Goal: Communication & Community: Answer question/provide support

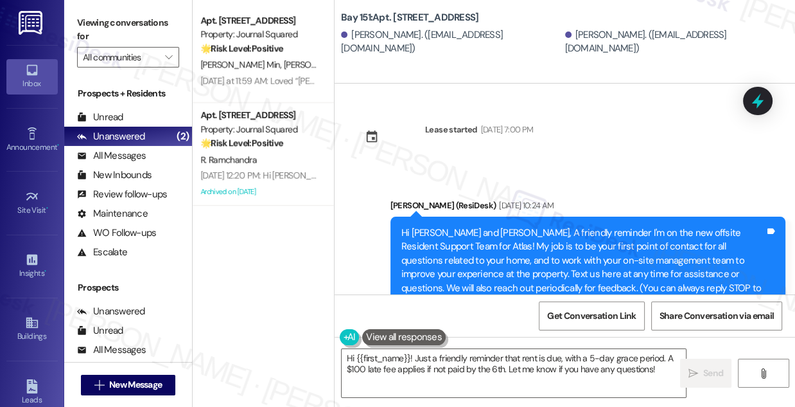
scroll to position [17337, 0]
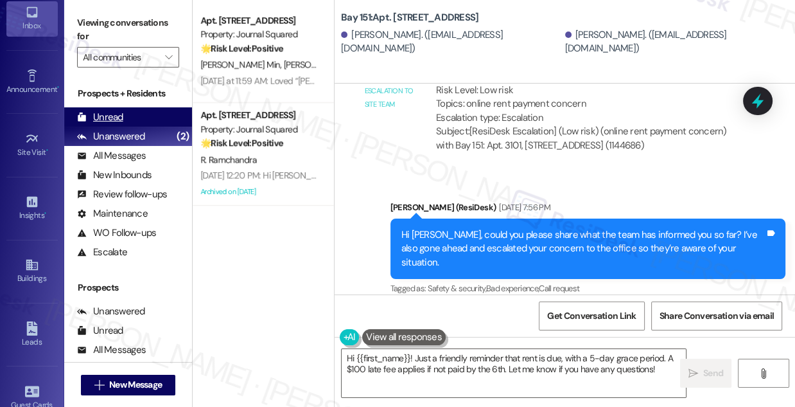
click at [121, 111] on div "Unread" at bounding box center [100, 117] width 46 height 13
click at [104, 114] on div "Unread" at bounding box center [100, 117] width 46 height 13
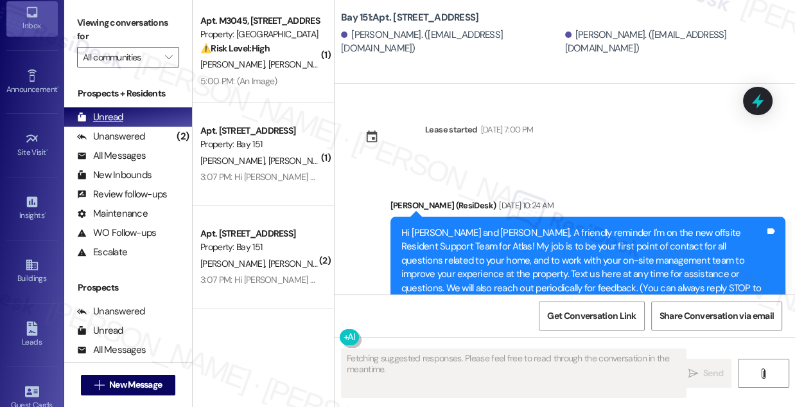
scroll to position [16811, 0]
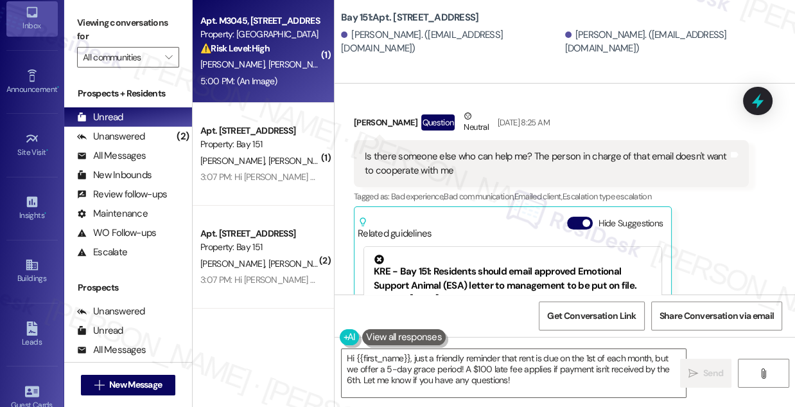
click at [231, 24] on div "Apt. M3045, [STREET_ADDRESS][PERSON_NAME]" at bounding box center [259, 20] width 119 height 13
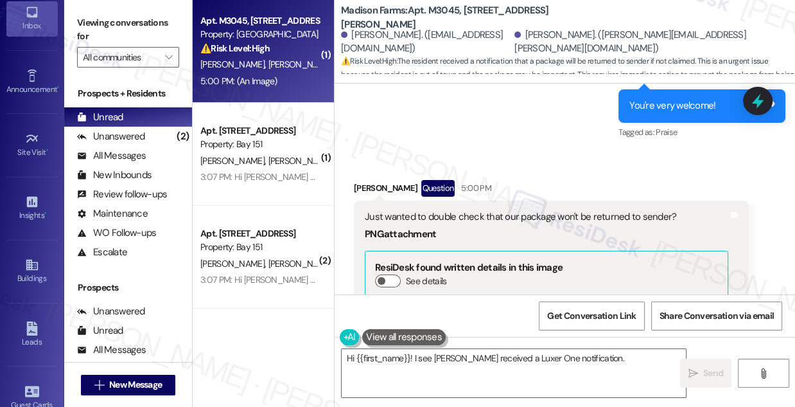
scroll to position [2321, 0]
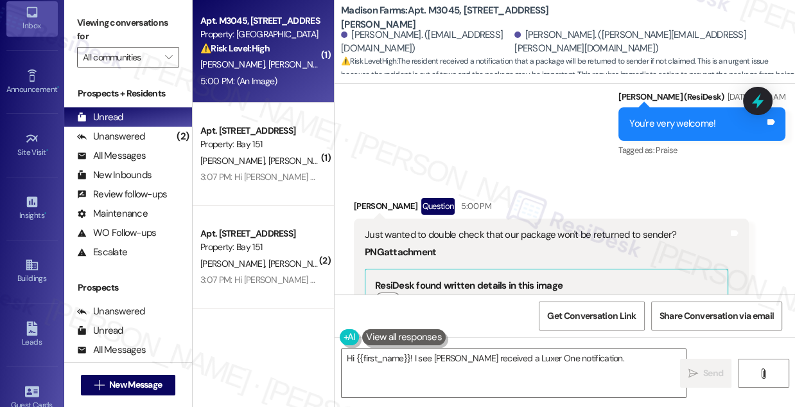
click at [453, 228] on div "Just wanted to double check that our package won't be returned to sender?" at bounding box center [547, 234] width 364 height 13
click at [569, 228] on div "Just wanted to double check that our package won't be returned to sender?" at bounding box center [547, 234] width 364 height 13
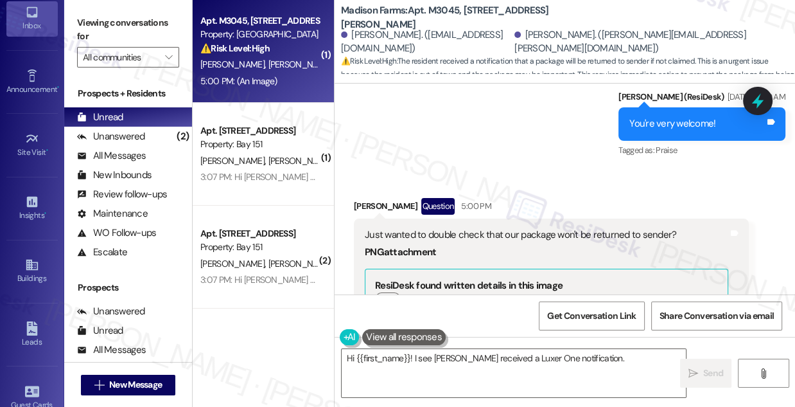
click at [569, 228] on div "Just wanted to double check that our package won't be returned to sender?" at bounding box center [547, 234] width 364 height 13
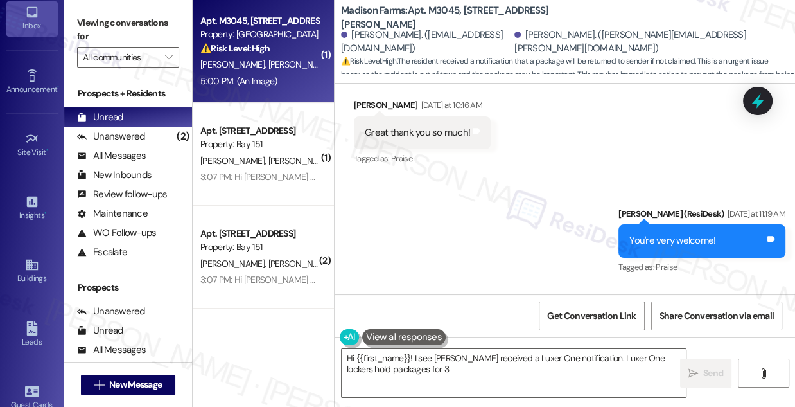
click at [540, 181] on div "Sent via SMS [PERSON_NAME] (ResiDesk) [DATE] at 11:19 AM You're very welcome! T…" at bounding box center [565, 232] width 461 height 109
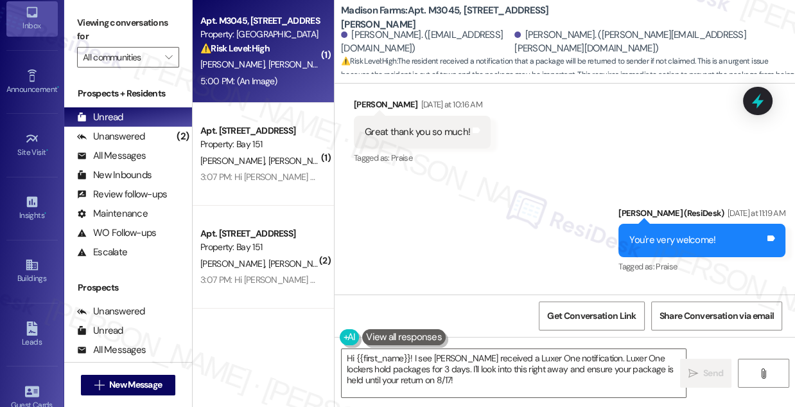
scroll to position [2438, 0]
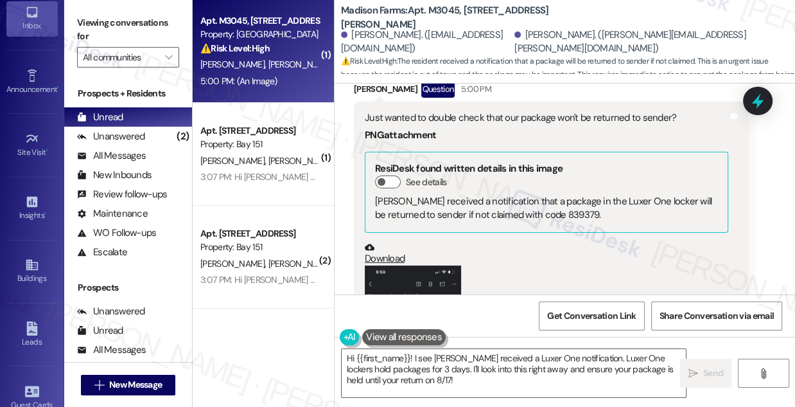
click at [400, 265] on button "Zoom image" at bounding box center [413, 369] width 96 height 209
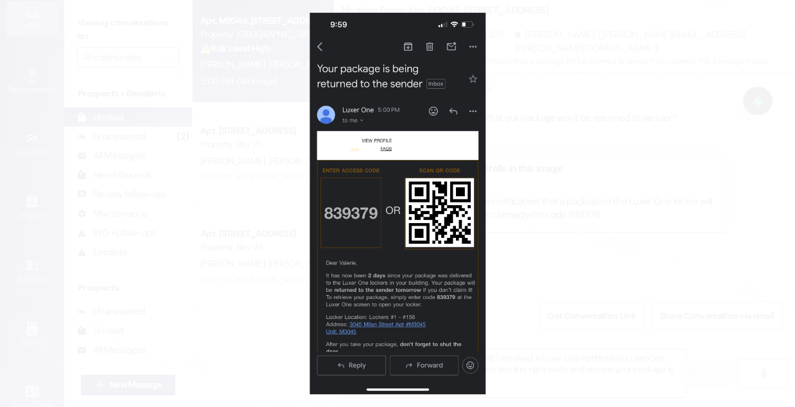
click at [546, 138] on button "Unzoom image" at bounding box center [397, 203] width 795 height 407
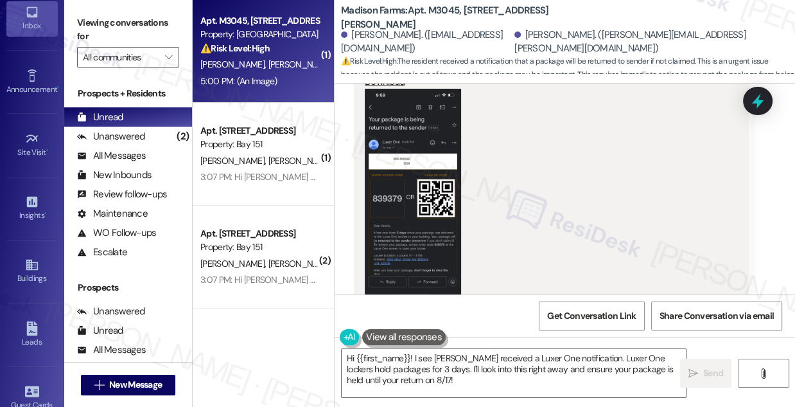
scroll to position [2613, 0]
click at [392, 193] on button "Zoom image" at bounding box center [413, 194] width 96 height 209
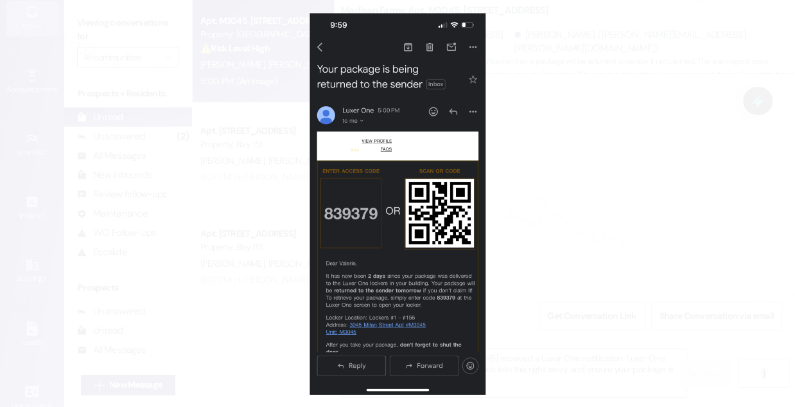
click at [614, 215] on button "Unzoom image" at bounding box center [397, 203] width 795 height 407
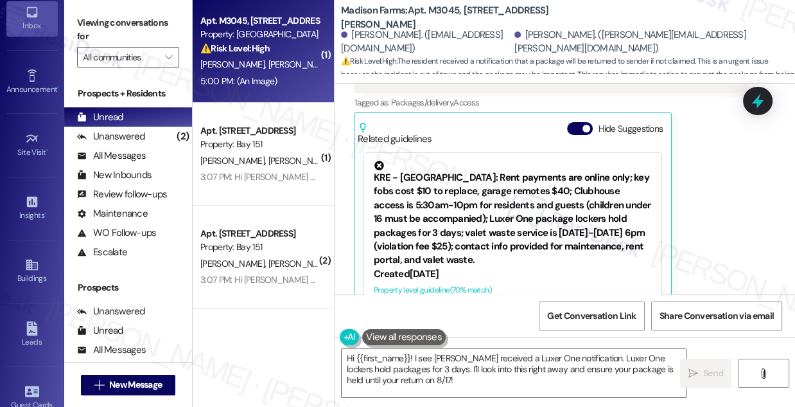
scroll to position [2612, 0]
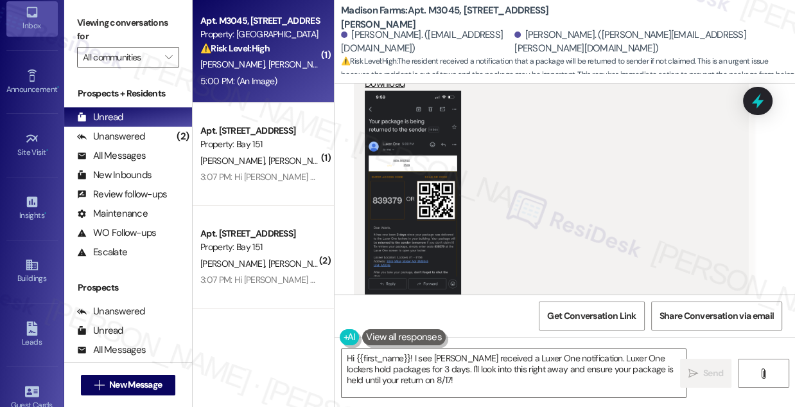
click at [447, 203] on button "Zoom image" at bounding box center [413, 195] width 96 height 209
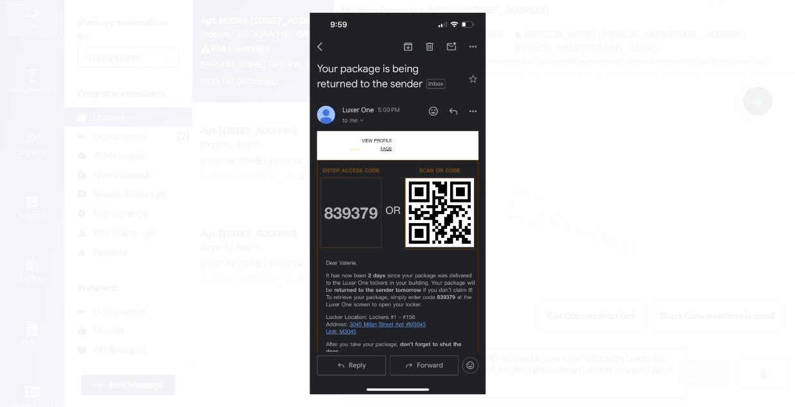
click at [569, 227] on button "Unzoom image" at bounding box center [397, 203] width 795 height 407
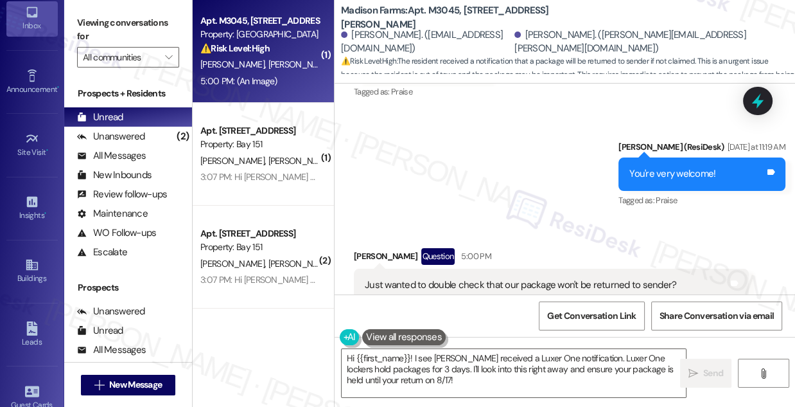
scroll to position [2321, 0]
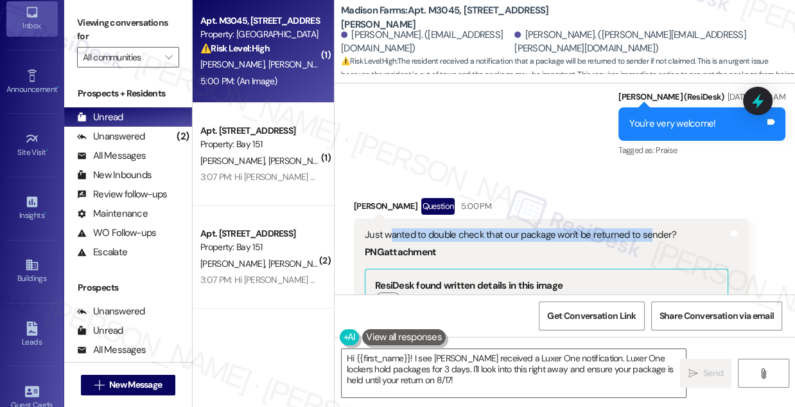
drag, startPoint x: 391, startPoint y: 205, endPoint x: 643, endPoint y: 211, distance: 251.9
click at [643, 228] on div "Just wanted to double check that our package won't be returned to sender?" at bounding box center [547, 234] width 364 height 13
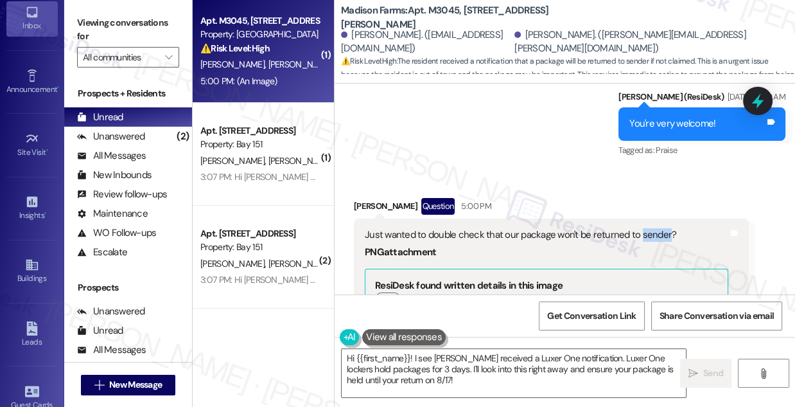
click at [643, 228] on div "Just wanted to double check that our package won't be returned to sender?" at bounding box center [547, 234] width 364 height 13
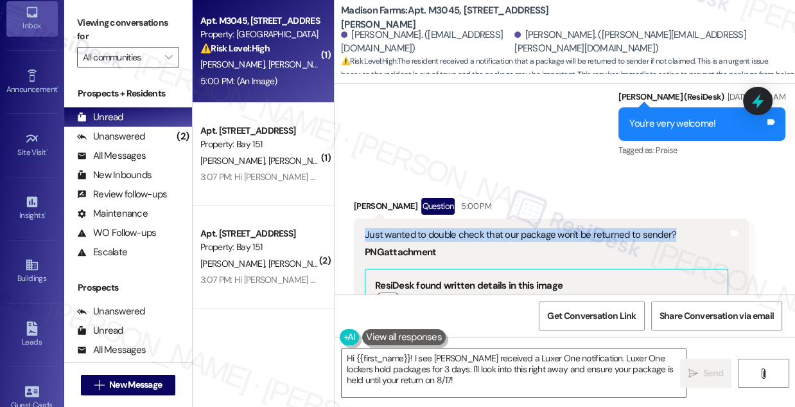
click at [643, 228] on div "Just wanted to double check that our package won't be returned to sender?" at bounding box center [547, 234] width 364 height 13
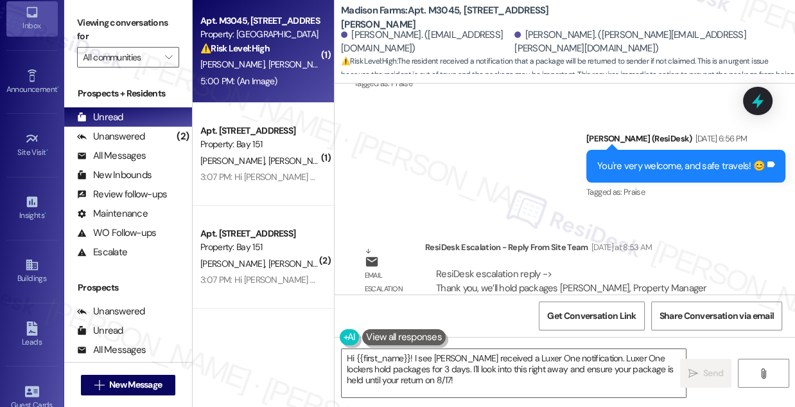
scroll to position [1854, 0]
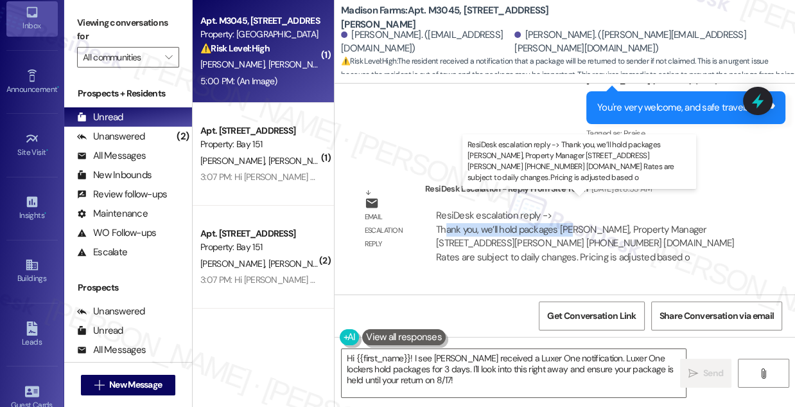
drag, startPoint x: 447, startPoint y: 220, endPoint x: 579, endPoint y: 220, distance: 132.4
click at [579, 220] on div "ResiDesk escalation reply -> Thank you, we’ll hold packages [PERSON_NAME], Prop…" at bounding box center [585, 236] width 299 height 54
click at [574, 218] on div "ResiDesk escalation reply -> Thank you, we’ll hold packages [PERSON_NAME], Prop…" at bounding box center [585, 236] width 299 height 54
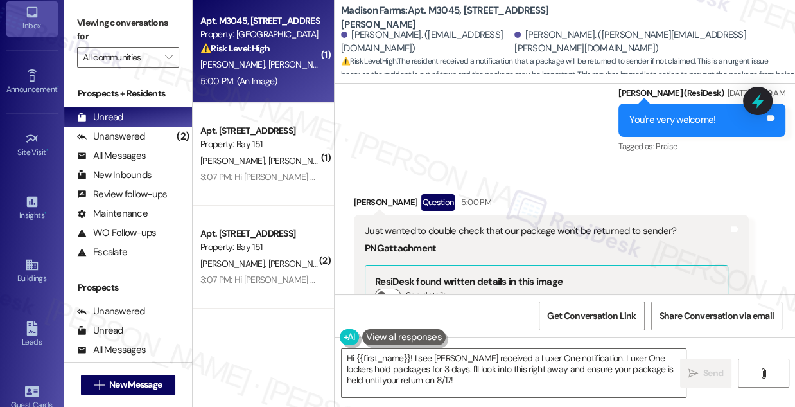
scroll to position [2262, 0]
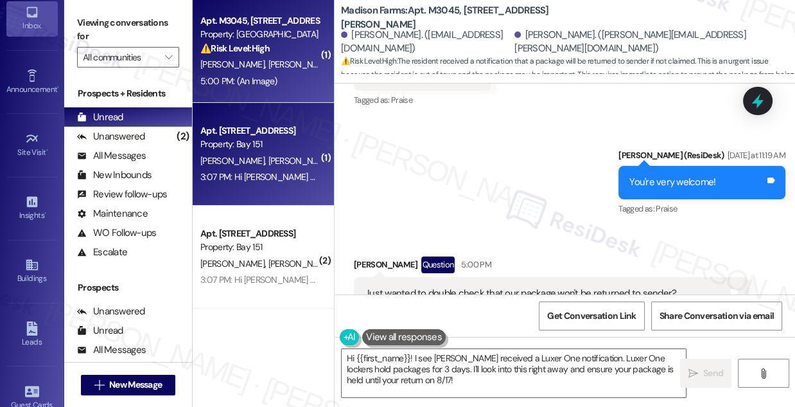
click at [258, 174] on div "3:07 PM: Hi [PERSON_NAME] and [PERSON_NAME]! We are pleased to inform you that …" at bounding box center [728, 177] width 1056 height 12
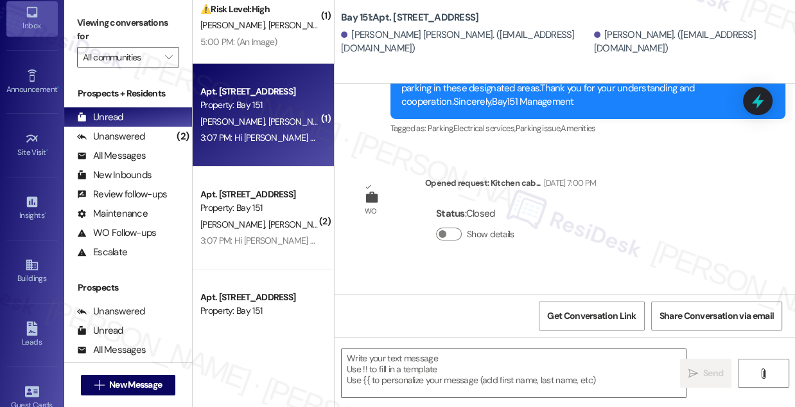
scroll to position [0, 0]
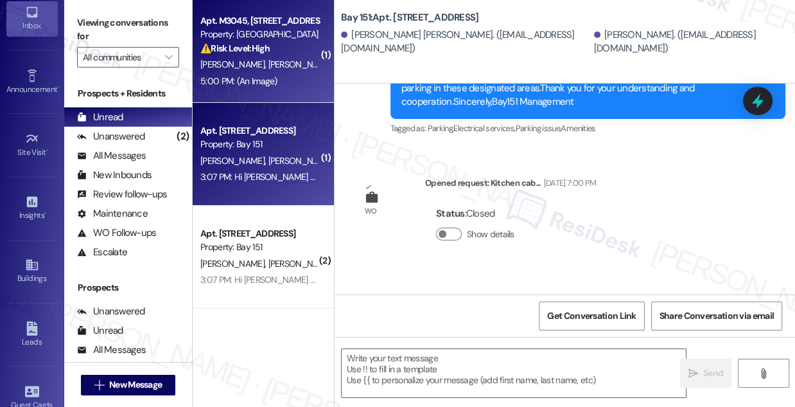
click at [238, 42] on div "⚠️ Risk Level: High The resident received a notification that a package will be…" at bounding box center [259, 48] width 119 height 13
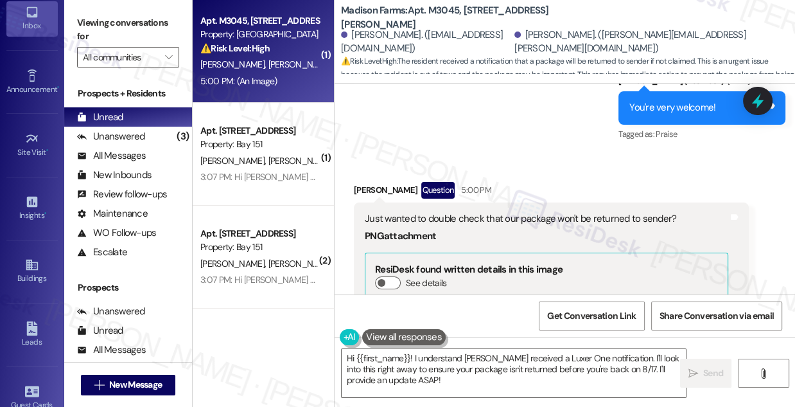
scroll to position [2320, 0]
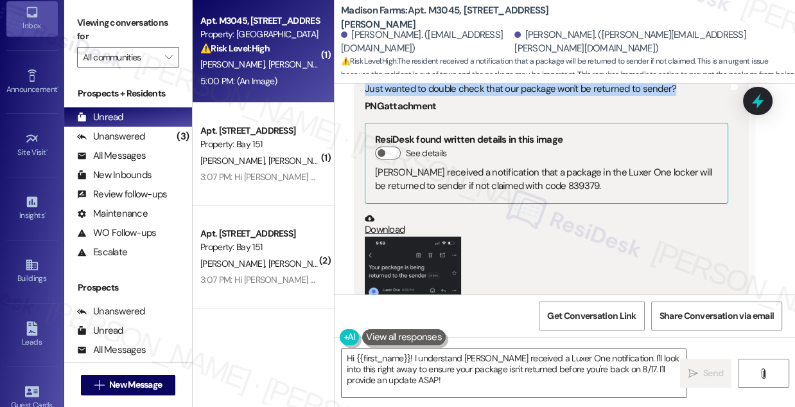
scroll to position [2554, 0]
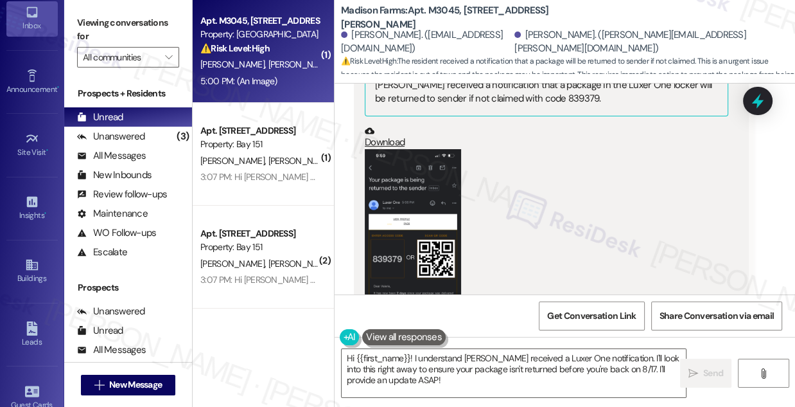
click at [409, 182] on button "Zoom image" at bounding box center [413, 253] width 96 height 209
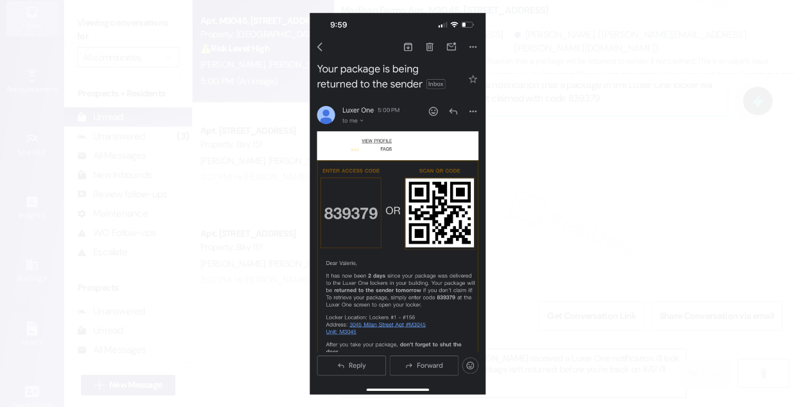
click at [617, 200] on button "Unzoom image" at bounding box center [397, 203] width 795 height 407
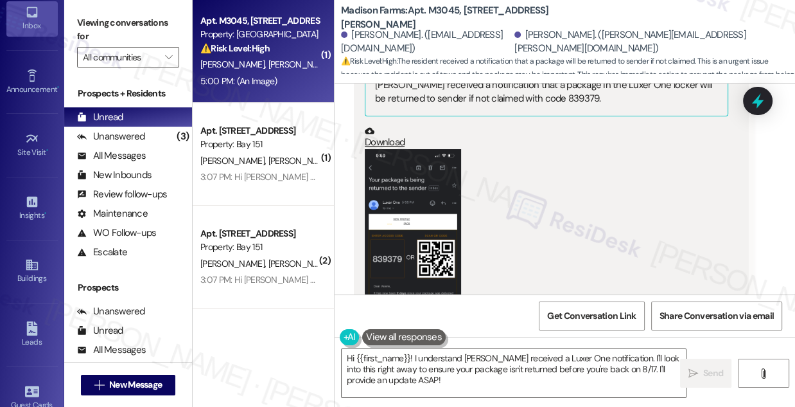
click at [767, 145] on div "Received via SMS [PERSON_NAME] Question 5:00 PM Just wanted to double check tha…" at bounding box center [565, 275] width 461 height 679
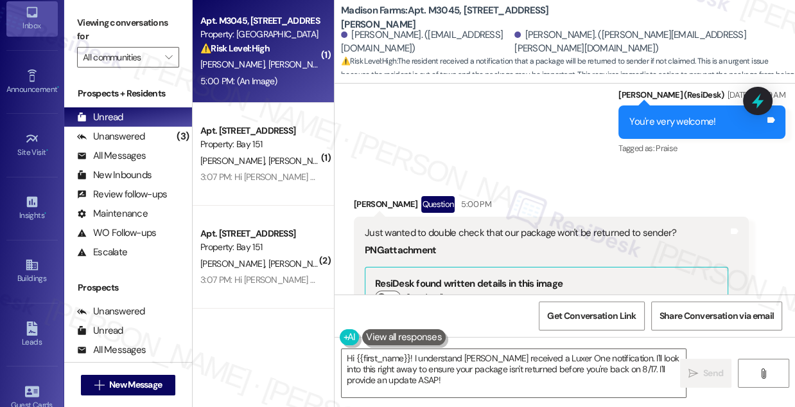
scroll to position [2262, 0]
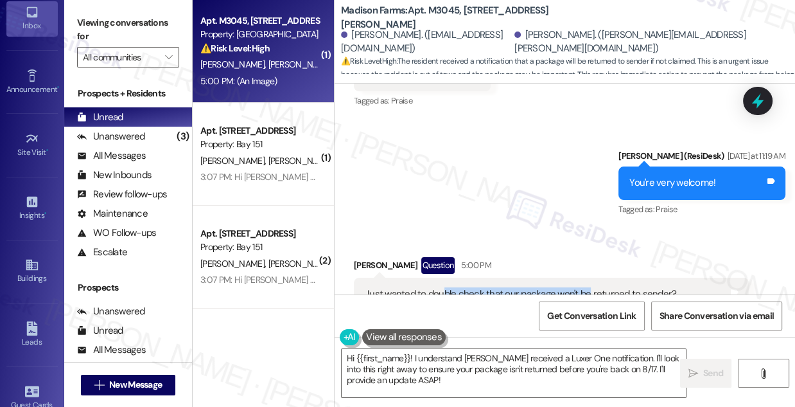
drag, startPoint x: 440, startPoint y: 263, endPoint x: 586, endPoint y: 265, distance: 145.9
click at [586, 287] on div "Just wanted to double check that our package won't be returned to sender?" at bounding box center [547, 293] width 364 height 13
click at [587, 287] on div "Just wanted to double check that our package won't be returned to sender?" at bounding box center [547, 293] width 364 height 13
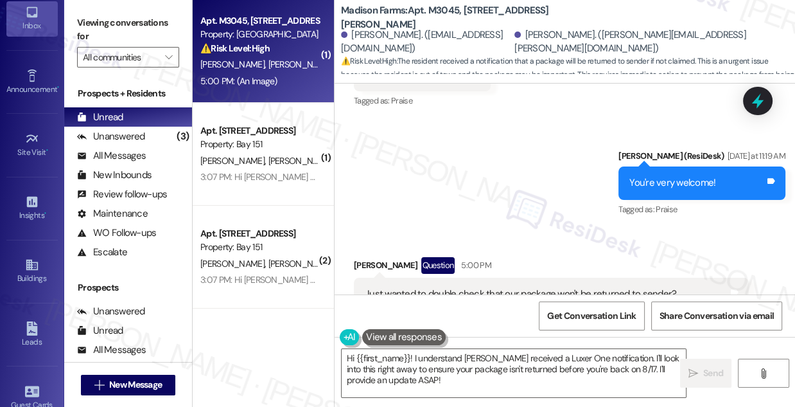
click at [431, 145] on div "Sent via SMS [PERSON_NAME] (ResiDesk) [DATE] at 11:19 AM You're very welcome! T…" at bounding box center [565, 174] width 461 height 109
click at [507, 257] on div "[PERSON_NAME] Question 5:00 PM" at bounding box center [551, 267] width 395 height 21
click at [562, 287] on div "Just wanted to double check that our package won't be returned to sender?" at bounding box center [547, 293] width 364 height 13
click at [563, 287] on div "Just wanted to double check that our package won't be returned to sender?" at bounding box center [547, 293] width 364 height 13
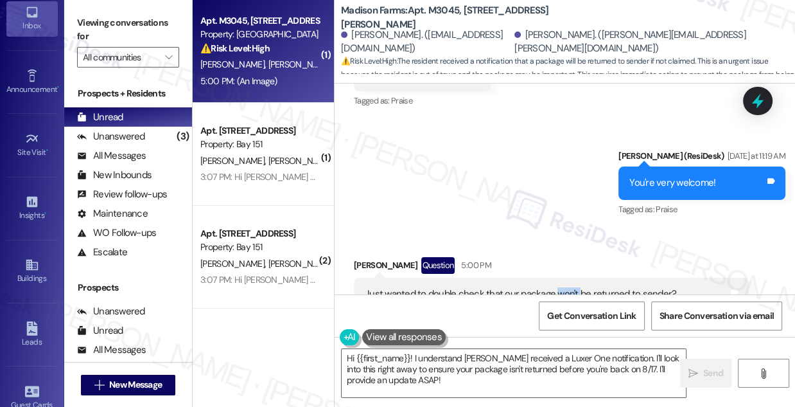
click at [563, 287] on div "Just wanted to double check that our package won't be returned to sender?" at bounding box center [547, 293] width 364 height 13
copy div "won't"
click at [545, 287] on div "Just wanted to double check that our package won't be returned to sender?" at bounding box center [547, 293] width 364 height 13
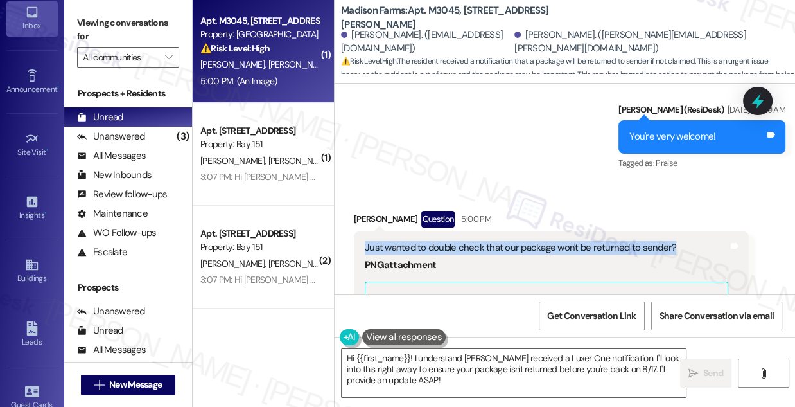
scroll to position [2320, 0]
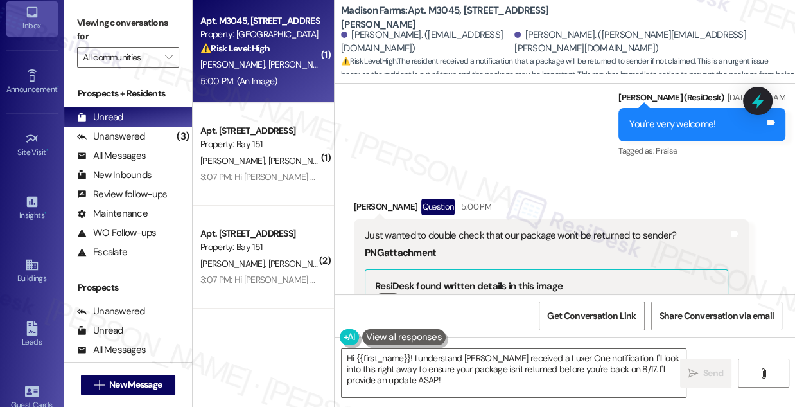
click at [367, 199] on div "[PERSON_NAME] Question 5:00 PM" at bounding box center [551, 209] width 395 height 21
copy div "[PERSON_NAME]"
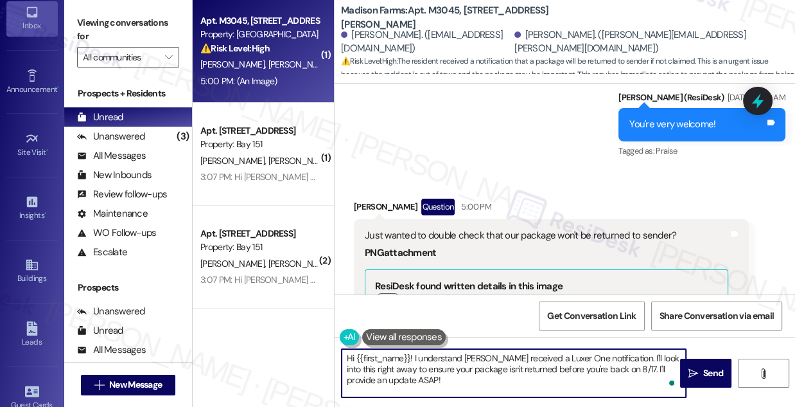
drag, startPoint x: 357, startPoint y: 357, endPoint x: 411, endPoint y: 344, distance: 54.7
click at [411, 348] on div "Hi {{first_name}}! I understand [PERSON_NAME] received a Luxer One notification…" at bounding box center [508, 372] width 346 height 49
paste textarea "[PERSON_NAME]"
drag, startPoint x: 585, startPoint y: 357, endPoint x: 382, endPoint y: 354, distance: 203.0
click at [382, 354] on textarea "Hi [PERSON_NAME]! I understand [PERSON_NAME] received a Luxer One notification.…" at bounding box center [514, 373] width 344 height 48
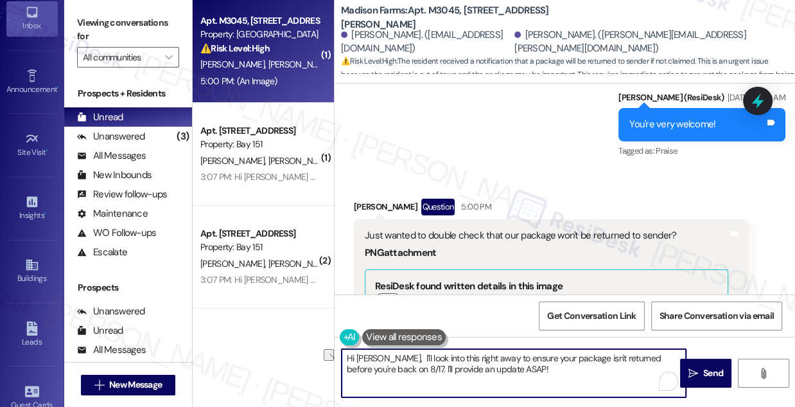
drag, startPoint x: 481, startPoint y: 357, endPoint x: 394, endPoint y: 352, distance: 87.5
click at [394, 352] on textarea "Hi [PERSON_NAME], I'll look into this right away to ensure your package isn't r…" at bounding box center [514, 373] width 344 height 48
drag, startPoint x: 517, startPoint y: 369, endPoint x: 488, endPoint y: 373, distance: 29.1
click at [488, 373] on textarea "Hi [PERSON_NAME], I'll forward this to the team to ensure your package isn't re…" at bounding box center [514, 373] width 344 height 48
click at [488, 369] on textarea "Hi [PERSON_NAME], I'll forward this to the team to ensure your package isn't re…" at bounding box center [514, 373] width 344 height 48
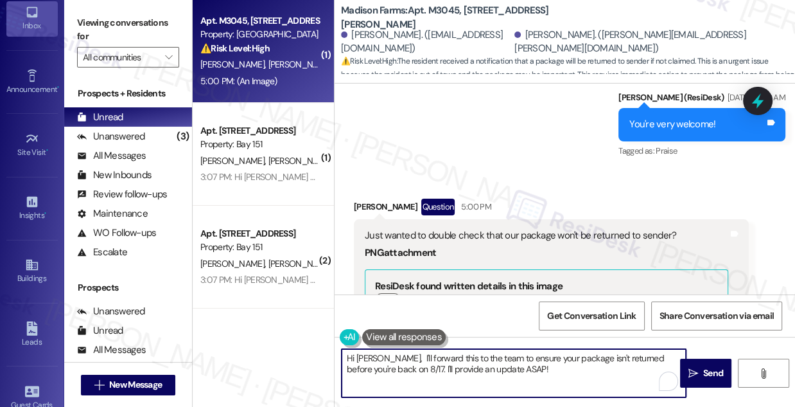
click at [488, 369] on textarea "Hi [PERSON_NAME], I'll forward this to the team to ensure your package isn't re…" at bounding box center [514, 373] width 344 height 48
drag, startPoint x: 515, startPoint y: 366, endPoint x: 473, endPoint y: 369, distance: 41.9
click at [473, 369] on textarea "Hi [PERSON_NAME], I'll forward this to the team to ensure your package isn't re…" at bounding box center [514, 373] width 344 height 48
click at [384, 358] on textarea "Hi [PERSON_NAME], I'll forward this to the team to ensure your package isn't re…" at bounding box center [514, 373] width 344 height 48
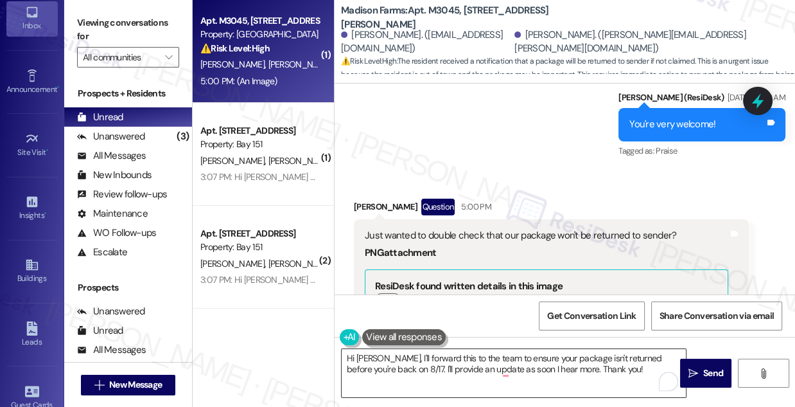
click at [625, 366] on textarea "Hi [PERSON_NAME], I'll forward this to the team to ensure your package isn't re…" at bounding box center [514, 373] width 344 height 48
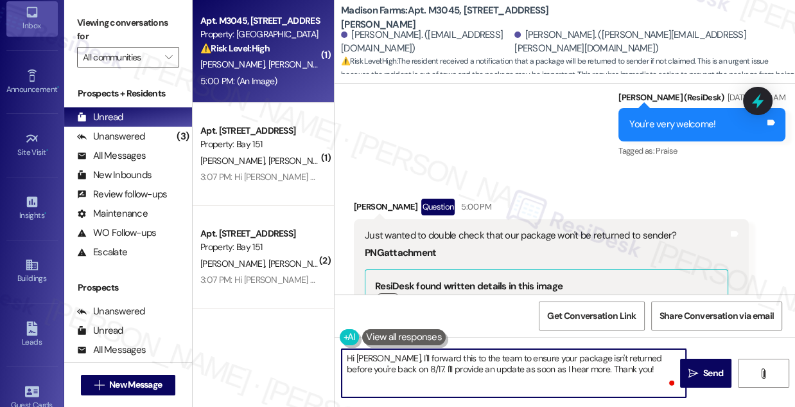
click at [625, 366] on textarea "Hi [PERSON_NAME], I'll forward this to the team to ensure your package isn't re…" at bounding box center [514, 373] width 344 height 48
drag, startPoint x: 625, startPoint y: 364, endPoint x: 563, endPoint y: 367, distance: 61.7
click at [563, 367] on textarea "Hi [PERSON_NAME], I'll forward this to the team to ensure your package isn't re…" at bounding box center [514, 373] width 344 height 48
click at [621, 362] on textarea "Hi [PERSON_NAME], I'll forward this to the team to ensure your package isn't re…" at bounding box center [514, 373] width 344 height 48
click at [477, 229] on div "Just wanted to double check that our package won't be returned to sender?" at bounding box center [547, 235] width 364 height 13
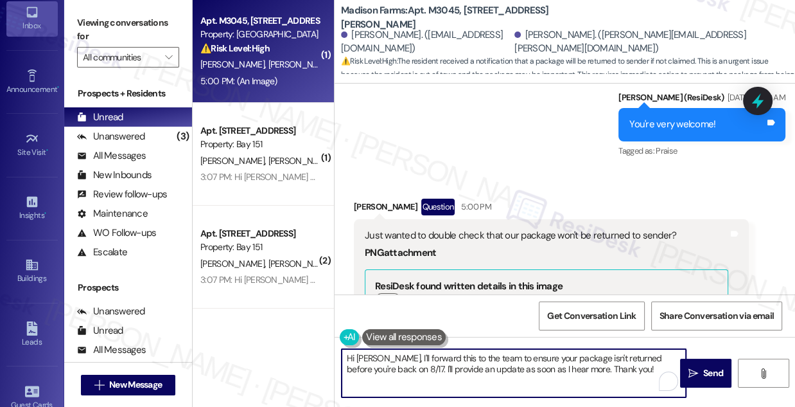
click at [478, 229] on div "Just wanted to double check that our package won't be returned to sender?" at bounding box center [547, 235] width 364 height 13
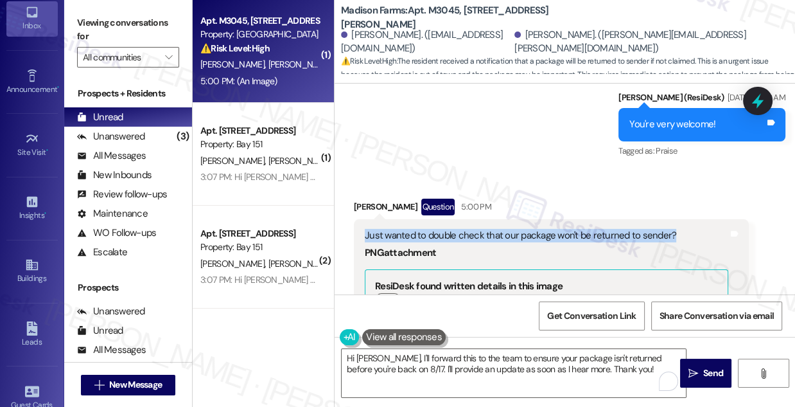
click at [478, 229] on div "Just wanted to double check that our package won't be returned to sender?" at bounding box center [547, 235] width 364 height 13
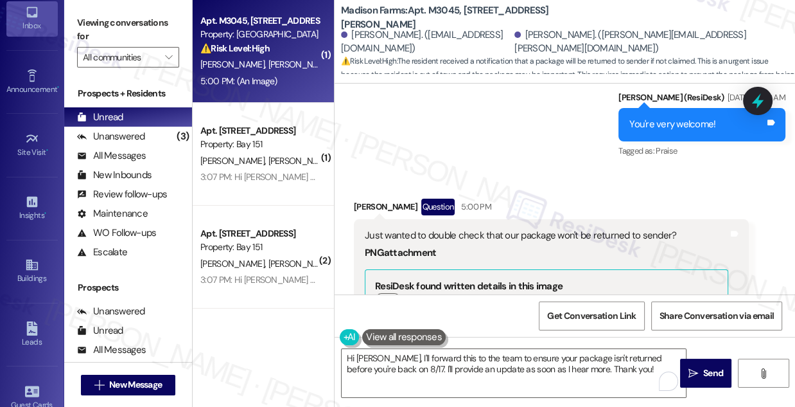
click at [513, 229] on div "Just wanted to double check that our package won't be returned to sender?" at bounding box center [547, 235] width 364 height 13
click at [517, 229] on div "Just wanted to double check that our package won't be returned to sender?" at bounding box center [547, 235] width 364 height 13
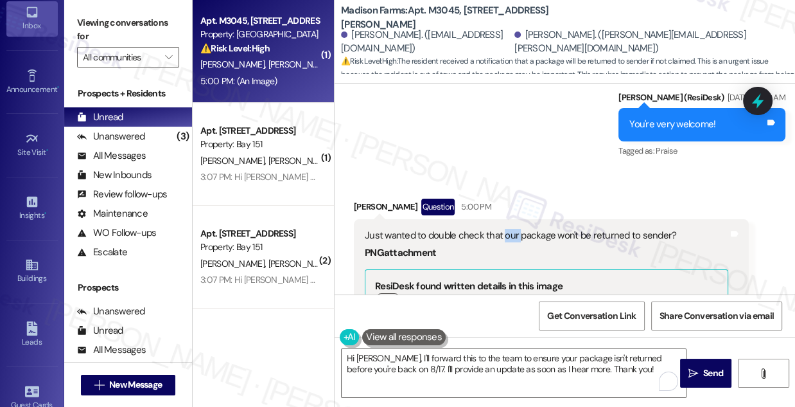
click at [517, 229] on div "Just wanted to double check that our package won't be returned to sender?" at bounding box center [547, 235] width 364 height 13
click at [545, 229] on div "Just wanted to double check that our package won't be returned to sender?" at bounding box center [547, 235] width 364 height 13
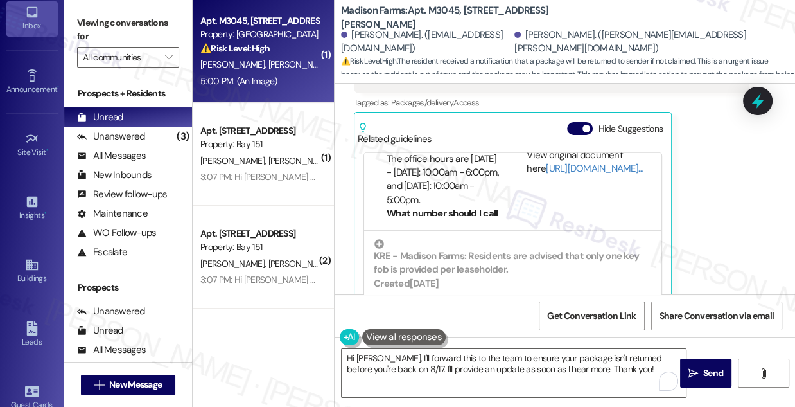
scroll to position [2788, 0]
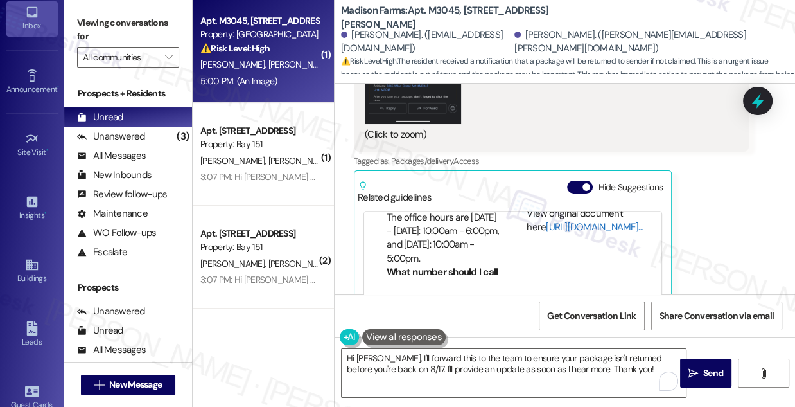
click at [567, 220] on link "[URL][DOMAIN_NAME]…" at bounding box center [594, 226] width 97 height 13
click at [643, 152] on div "Tagged as: Packages/delivery , Click to highlight conversations about Packages/…" at bounding box center [551, 161] width 395 height 19
click at [619, 367] on textarea "Hi [PERSON_NAME], I'll forward this to the team to ensure your package isn't re…" at bounding box center [514, 373] width 344 height 48
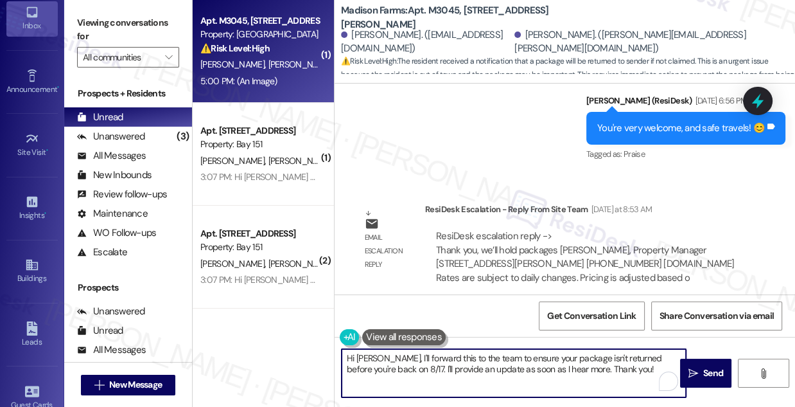
scroll to position [1854, 0]
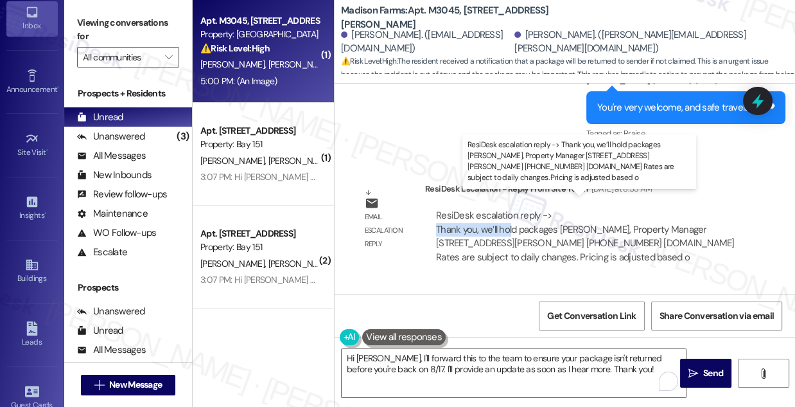
drag, startPoint x: 432, startPoint y: 217, endPoint x: 511, endPoint y: 213, distance: 79.1
click at [511, 213] on div "ResiDesk escalation reply -> Thank you, we’ll hold packages [PERSON_NAME], Prop…" at bounding box center [587, 236] width 324 height 75
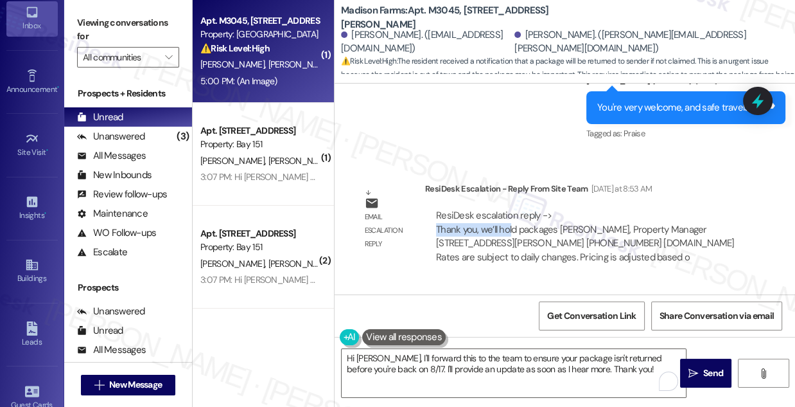
click at [511, 213] on div "ResiDesk escalation reply -> Thank you, we’ll hold packages [PERSON_NAME], Prop…" at bounding box center [585, 236] width 299 height 54
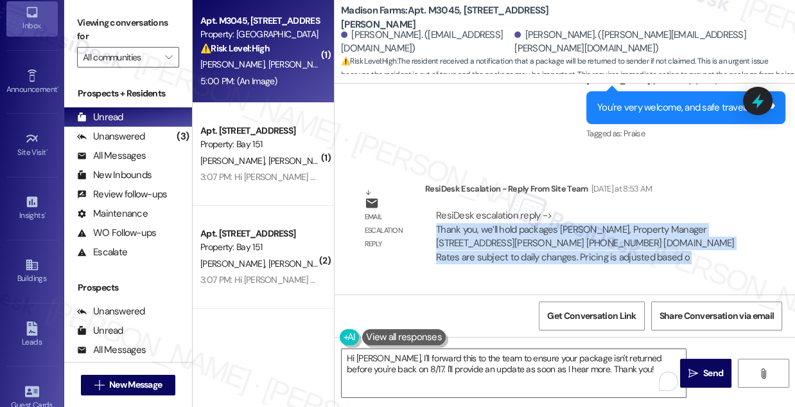
click at [511, 213] on div "ResiDesk escalation reply -> Thank you, we’ll hold packages [PERSON_NAME], Prop…" at bounding box center [585, 236] width 299 height 54
click at [505, 213] on div "ResiDesk escalation reply -> Thank you, we’ll hold packages [PERSON_NAME], Prop…" at bounding box center [585, 236] width 299 height 54
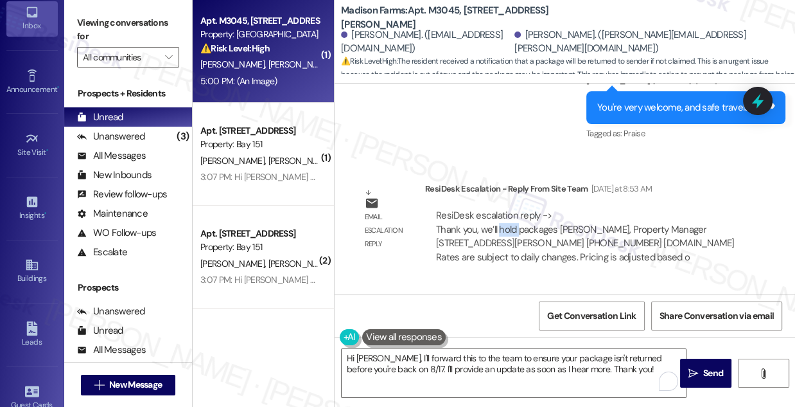
click at [505, 213] on div "ResiDesk escalation reply -> Thank you, we’ll hold packages [PERSON_NAME], Prop…" at bounding box center [585, 236] width 299 height 54
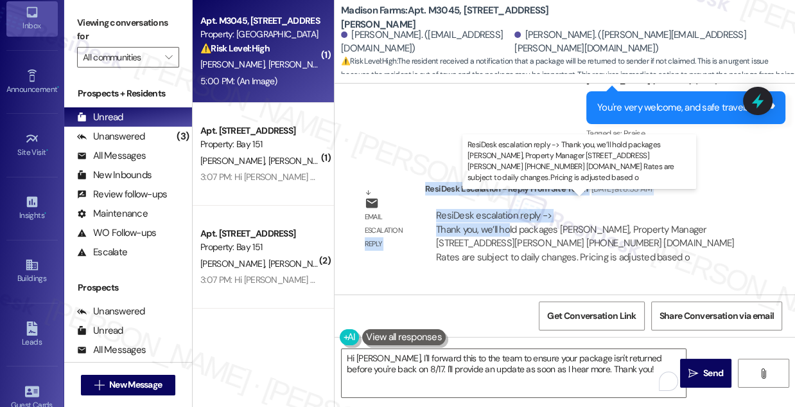
drag, startPoint x: 416, startPoint y: 211, endPoint x: 508, endPoint y: 213, distance: 91.9
click at [508, 213] on div "Email escalation reply ResiDesk Escalation - Reply From Site Team [DATE] at 8:5…" at bounding box center [551, 228] width 414 height 112
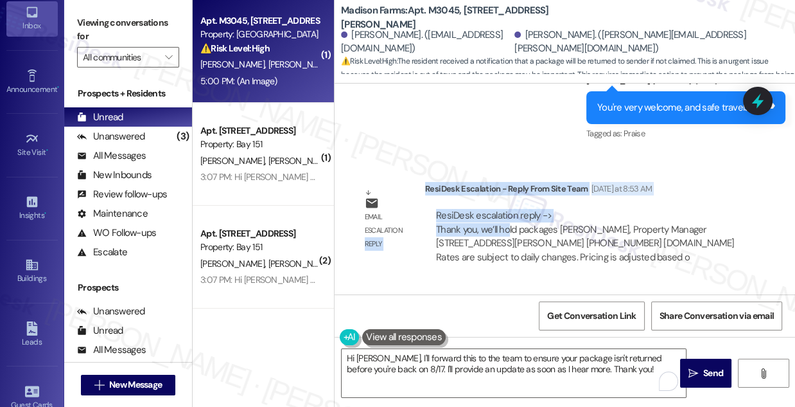
click at [508, 213] on div "ResiDesk escalation reply -> Thank you, we’ll hold packages [PERSON_NAME], Prop…" at bounding box center [585, 236] width 299 height 54
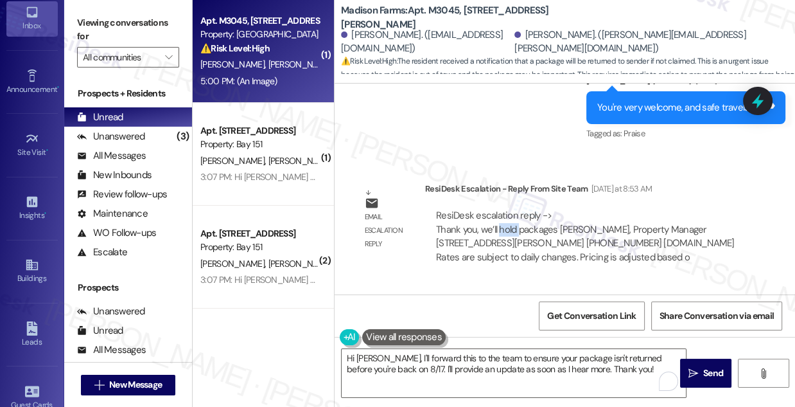
click at [508, 213] on div "ResiDesk escalation reply -> Thank you, we’ll hold packages [PERSON_NAME], Prop…" at bounding box center [585, 236] width 299 height 54
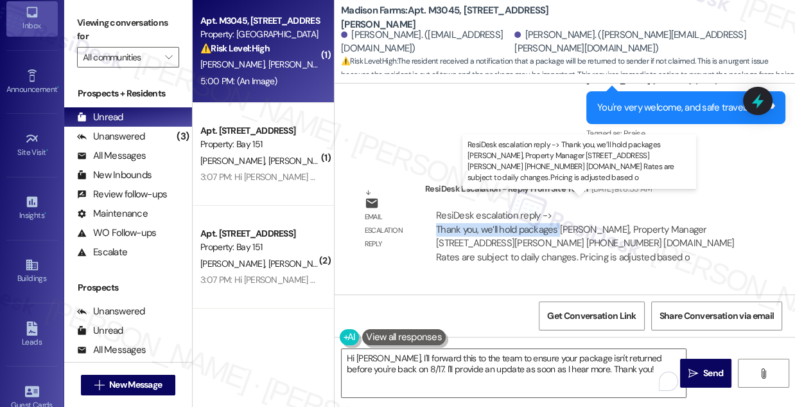
drag, startPoint x: 429, startPoint y: 215, endPoint x: 560, endPoint y: 218, distance: 131.1
click at [560, 218] on div "ResiDesk escalation reply -> Thank you, we’ll hold packages [PERSON_NAME], Prop…" at bounding box center [587, 236] width 324 height 75
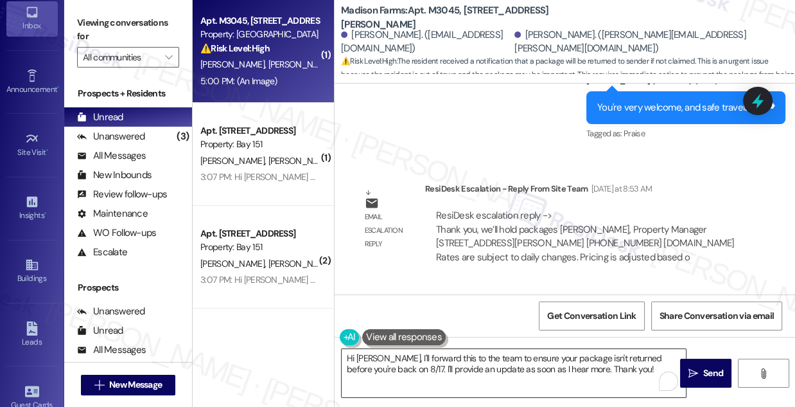
click at [549, 371] on textarea "Hi [PERSON_NAME], I'll forward this to the team to ensure your package isn't re…" at bounding box center [514, 373] width 344 height 48
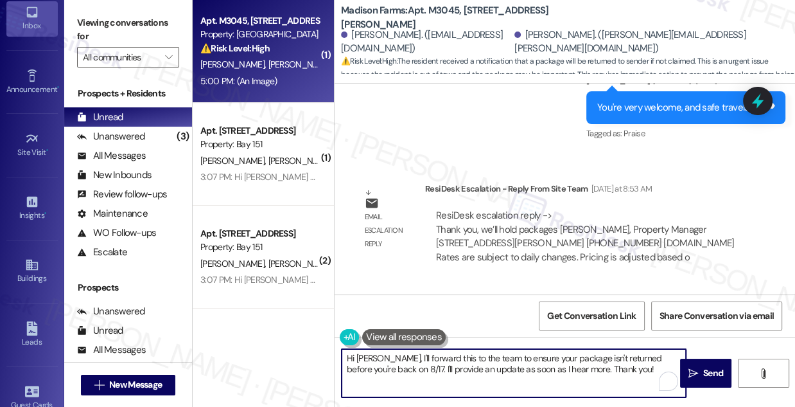
click at [549, 371] on textarea "Hi [PERSON_NAME], I'll forward this to the team to ensure your package isn't re…" at bounding box center [514, 373] width 344 height 48
click at [441, 354] on textarea "Hi [PERSON_NAME], I'll forward this to the team to ensure your package isn't re…" at bounding box center [514, 373] width 344 height 48
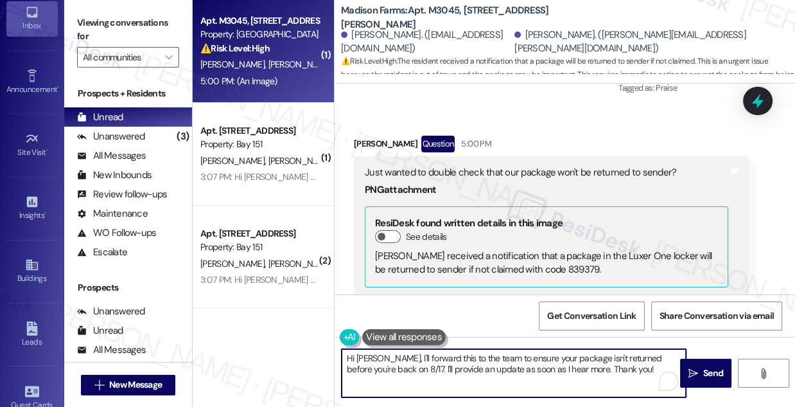
scroll to position [2496, 0]
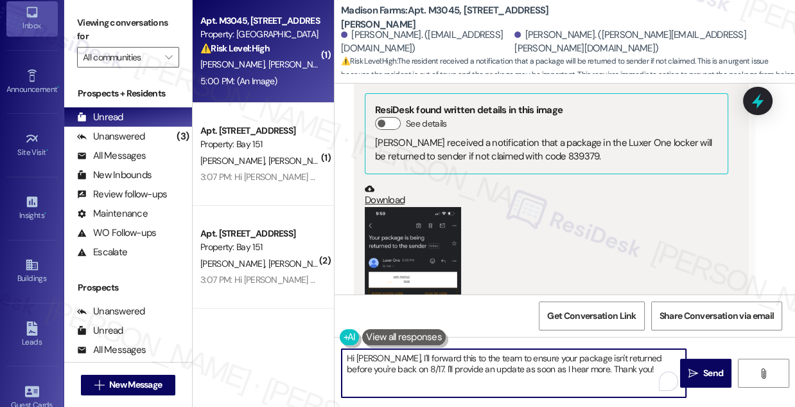
click at [437, 245] on button "Zoom image" at bounding box center [413, 311] width 96 height 209
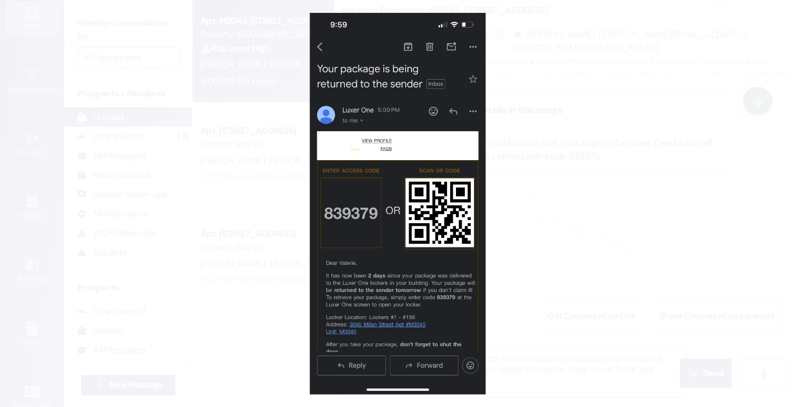
click at [570, 285] on button "Unzoom image" at bounding box center [397, 203] width 795 height 407
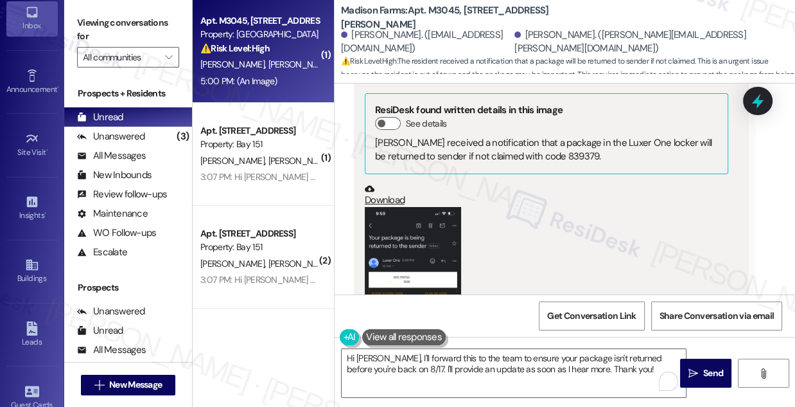
click at [404, 207] on button "Zoom image" at bounding box center [413, 311] width 96 height 209
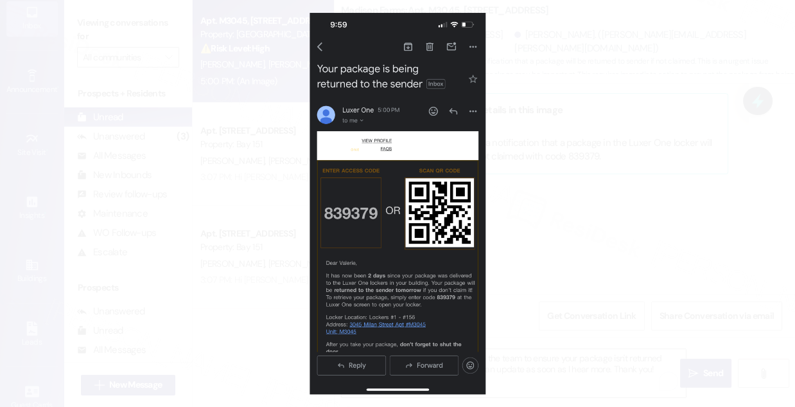
click at [359, 288] on button "Unzoom image" at bounding box center [397, 203] width 795 height 407
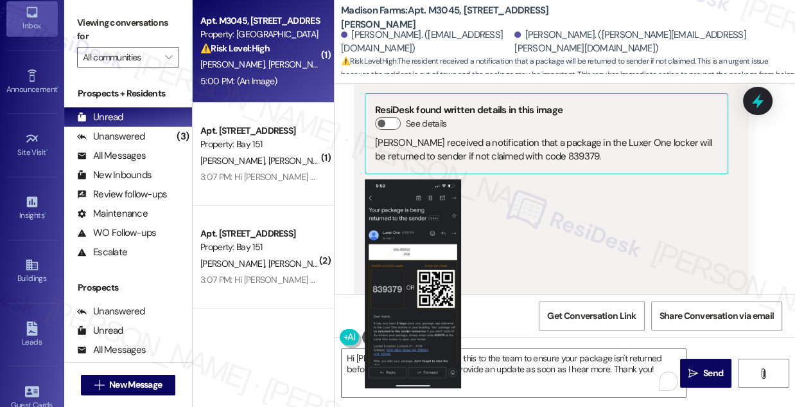
click at [420, 288] on button "Zoom image" at bounding box center [413, 311] width 96 height 209
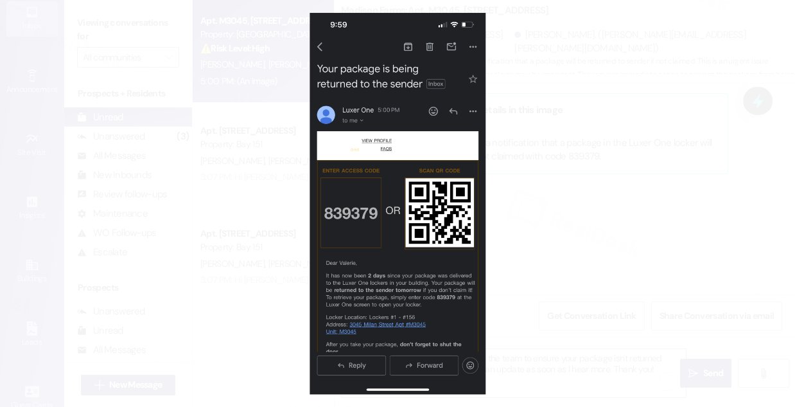
click at [599, 197] on button "Unzoom image" at bounding box center [397, 203] width 795 height 407
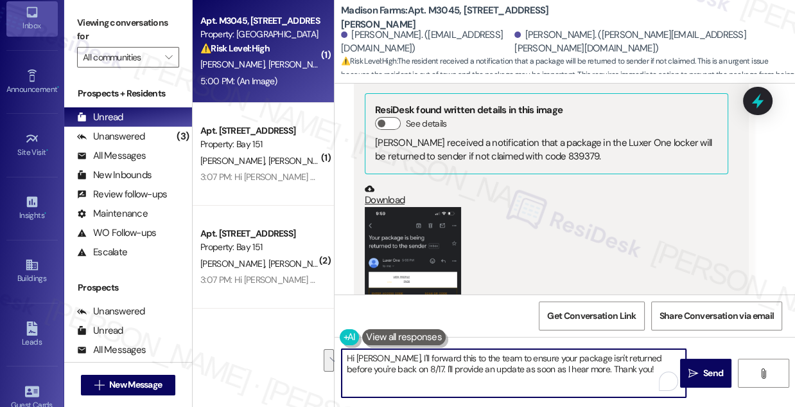
drag, startPoint x: 383, startPoint y: 357, endPoint x: 626, endPoint y: 373, distance: 243.4
click at [626, 373] on textarea "Hi [PERSON_NAME], I'll forward this to the team to ensure your package isn't re…" at bounding box center [514, 373] width 344 height 48
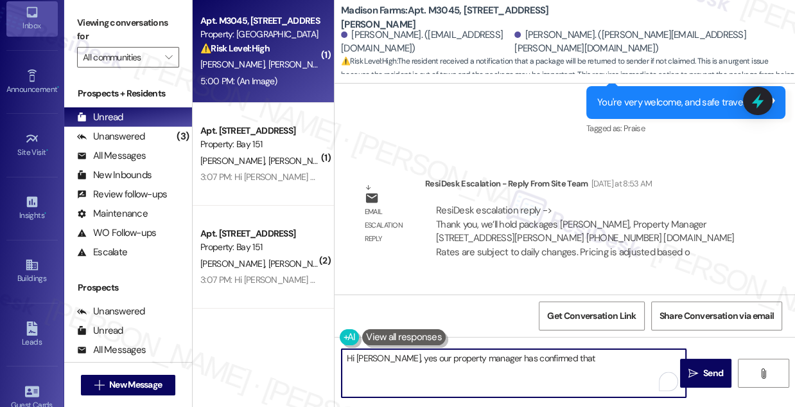
scroll to position [1854, 0]
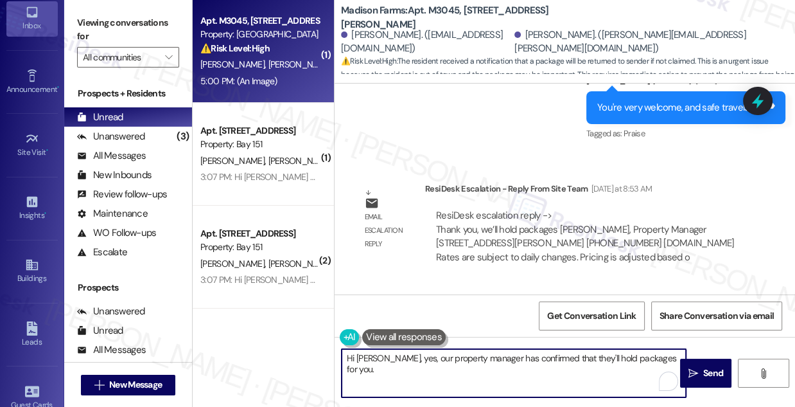
click at [493, 357] on textarea "Hi [PERSON_NAME], yes, our property manager has confirmed that they'll hold pac…" at bounding box center [514, 373] width 344 height 48
click at [524, 354] on textarea "Hi [PERSON_NAME], yes, our property manager confirmed that they'll hold package…" at bounding box center [514, 373] width 344 height 48
drag, startPoint x: 554, startPoint y: 357, endPoint x: 538, endPoint y: 357, distance: 16.7
click at [484, 308] on div "Get Conversation Link Share Conversation via email" at bounding box center [565, 315] width 461 height 42
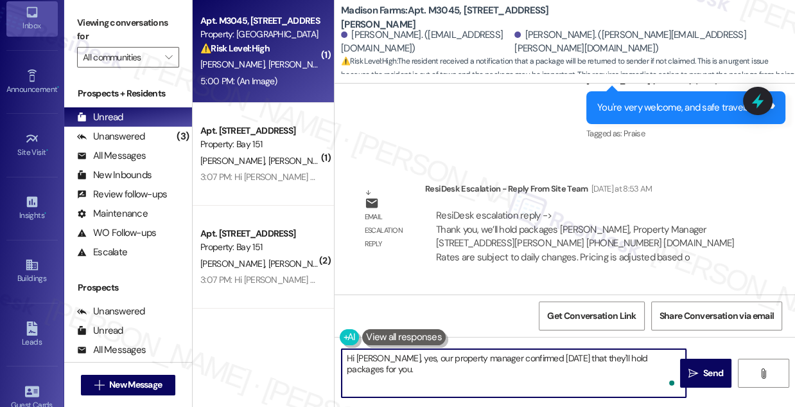
click at [435, 371] on textarea "Hi [PERSON_NAME], yes, our property manager confirmed [DATE] that they'll hold …" at bounding box center [514, 373] width 344 height 48
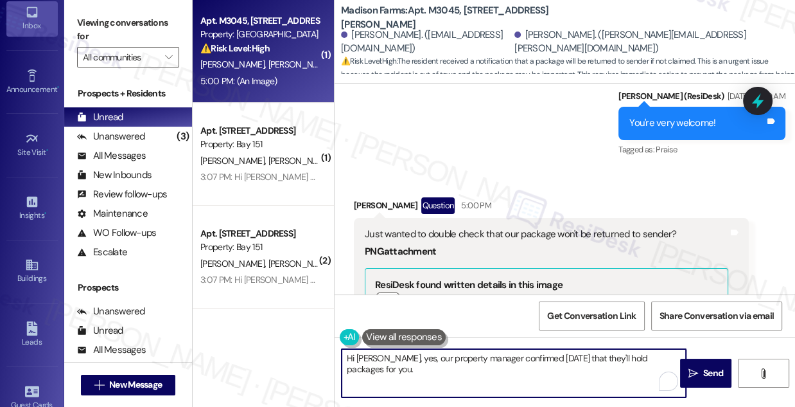
scroll to position [2496, 0]
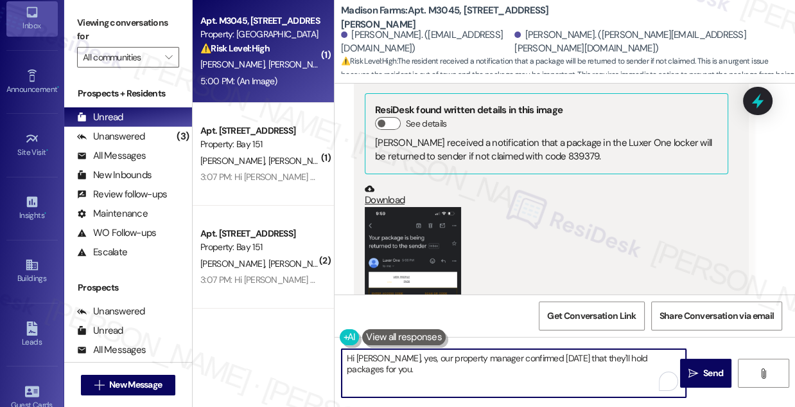
type textarea "Hi [PERSON_NAME], yes, our property manager confirmed [DATE] that they'll hold …"
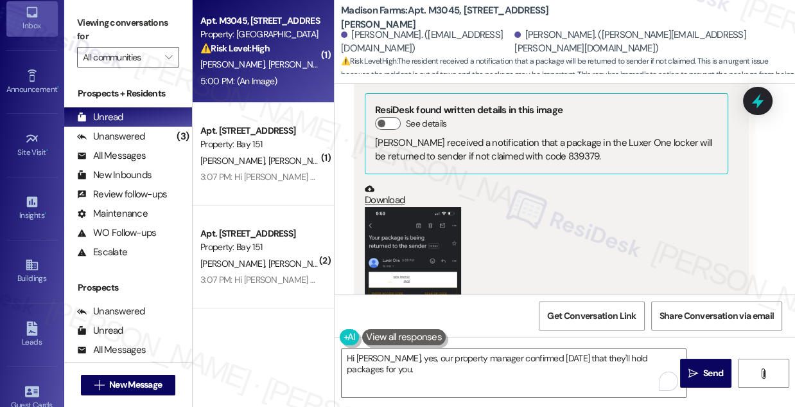
click at [421, 207] on button "Zoom image" at bounding box center [413, 311] width 96 height 209
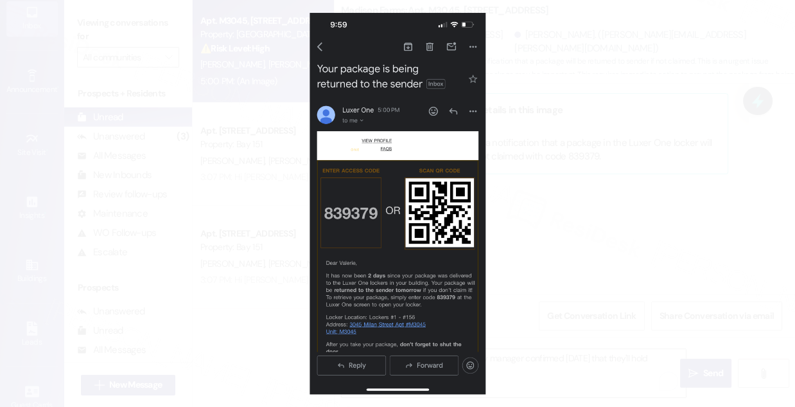
click at [571, 262] on button "Unzoom image" at bounding box center [397, 203] width 795 height 407
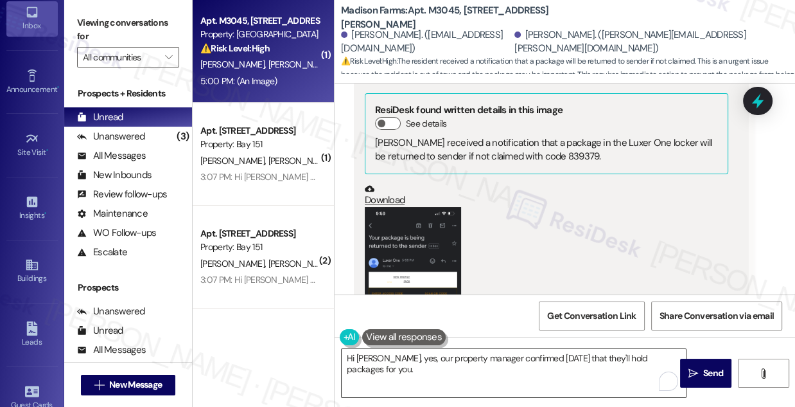
click at [420, 362] on textarea "Hi [PERSON_NAME], yes, our property manager confirmed [DATE] that they'll hold …" at bounding box center [514, 373] width 344 height 48
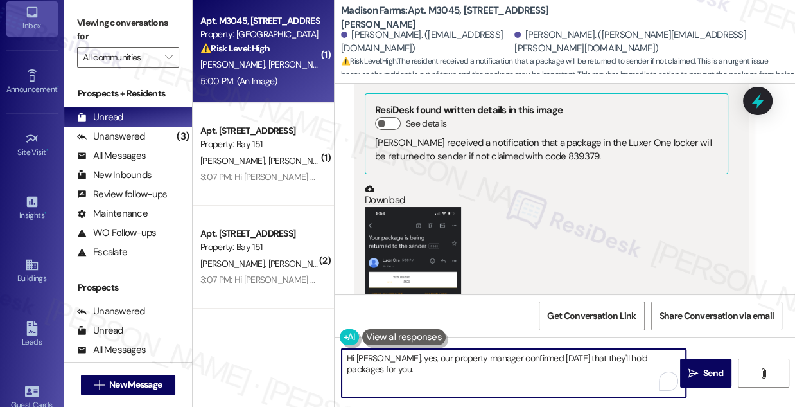
click at [420, 362] on textarea "Hi [PERSON_NAME], yes, our property manager confirmed [DATE] that they'll hold …" at bounding box center [514, 373] width 344 height 48
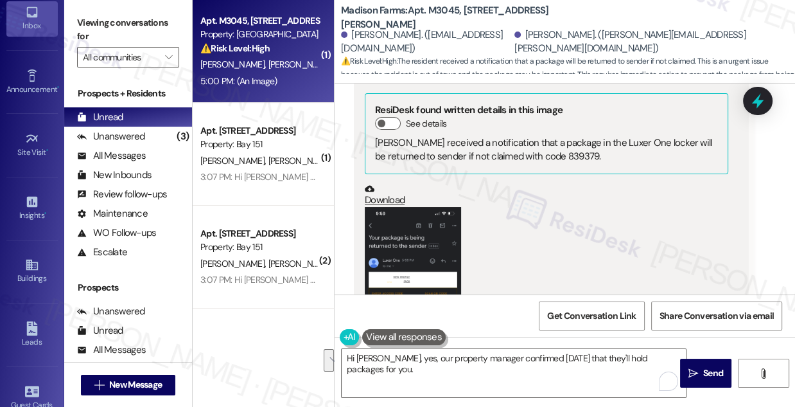
click at [124, 18] on label "Viewing conversations for" at bounding box center [128, 30] width 102 height 34
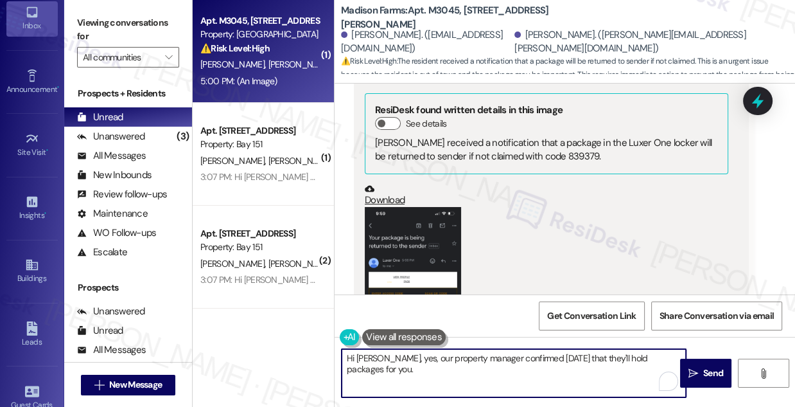
click at [405, 364] on textarea "Hi [PERSON_NAME], yes, our property manager confirmed [DATE] that they'll hold …" at bounding box center [514, 373] width 344 height 48
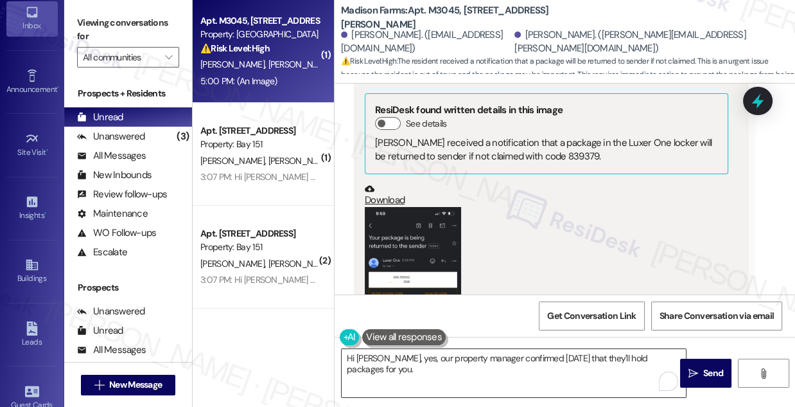
click at [523, 357] on textarea "Hi [PERSON_NAME], yes, our property manager confirmed [DATE] that they'll hold …" at bounding box center [514, 373] width 344 height 48
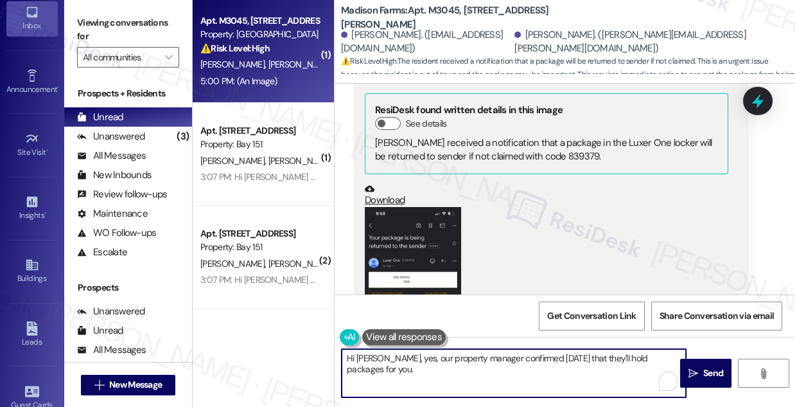
click at [473, 364] on textarea "Hi [PERSON_NAME], yes, our property manager confirmed [DATE] that they'll hold …" at bounding box center [514, 373] width 344 height 48
click at [613, 256] on div "(Click to zoom)" at bounding box center [547, 320] width 364 height 227
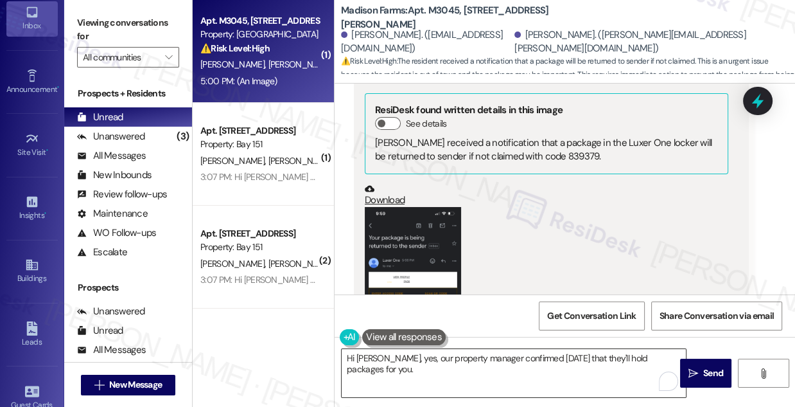
click at [628, 366] on textarea "Hi [PERSON_NAME], yes, our property manager confirmed [DATE] that they'll hold …" at bounding box center [514, 373] width 344 height 48
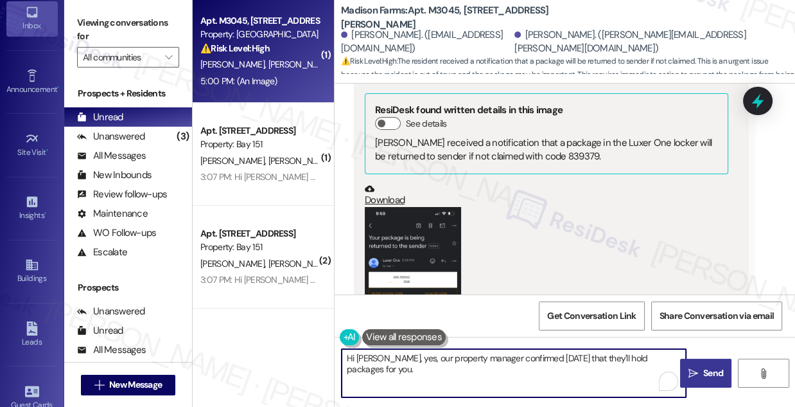
click at [695, 362] on button " Send" at bounding box center [705, 373] width 51 height 29
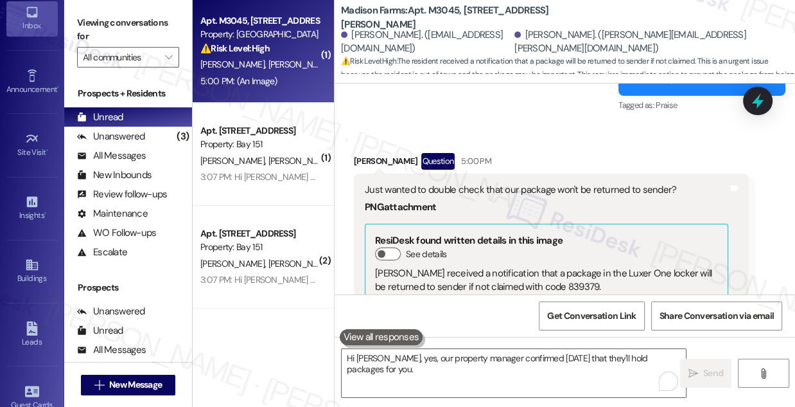
scroll to position [2249, 0]
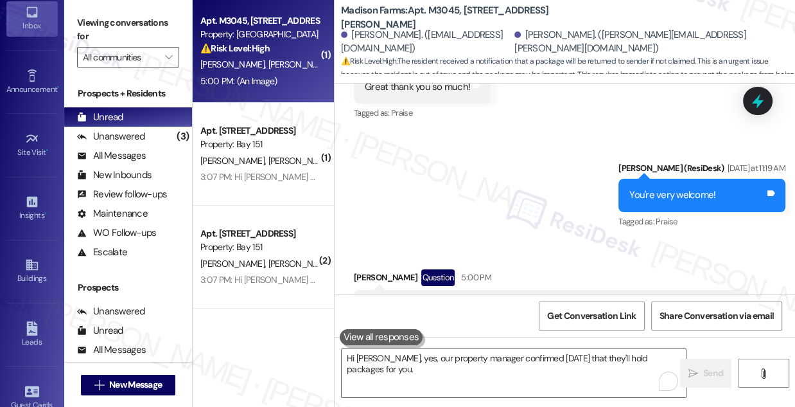
click at [90, 10] on div "Viewing conversations for All communities " at bounding box center [128, 40] width 128 height 80
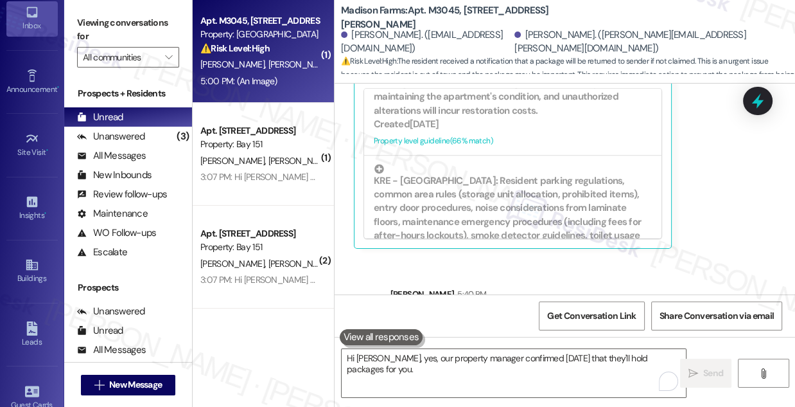
scroll to position [2950, 0]
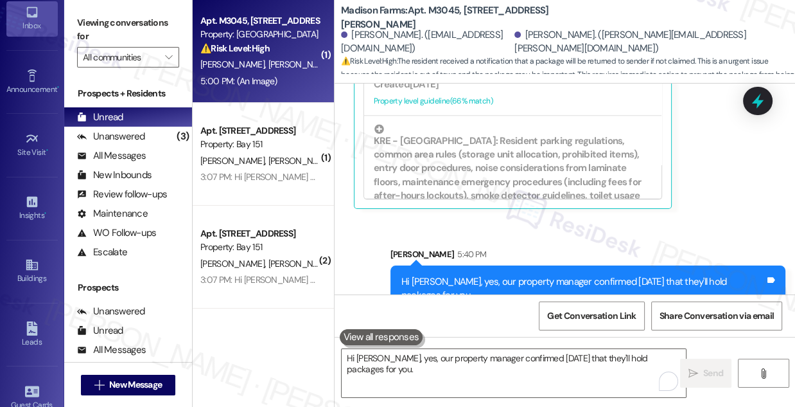
click at [521, 265] on div "Hi [PERSON_NAME], yes, our property manager confirmed [DATE] that they'll hold …" at bounding box center [588, 288] width 395 height 47
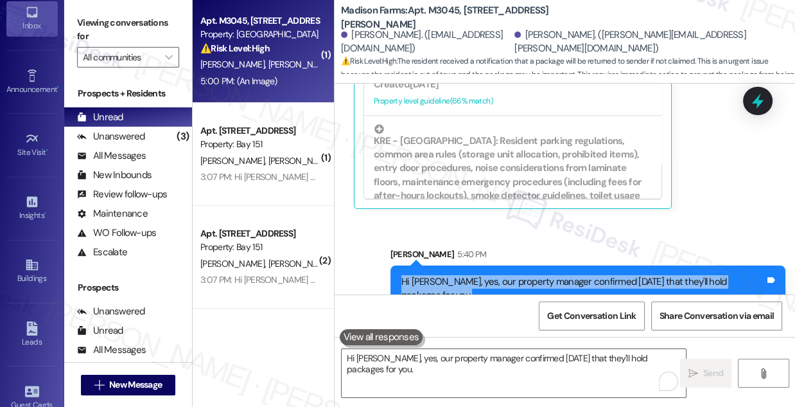
click at [520, 265] on div "Hi [PERSON_NAME], yes, our property manager confirmed [DATE] that they'll hold …" at bounding box center [588, 288] width 395 height 47
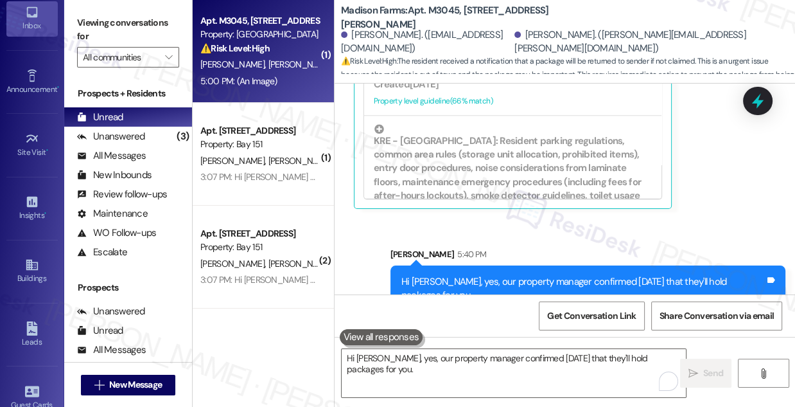
click at [97, 33] on label "Viewing conversations for" at bounding box center [128, 30] width 102 height 34
click at [135, 136] on div "Unanswered" at bounding box center [111, 136] width 68 height 13
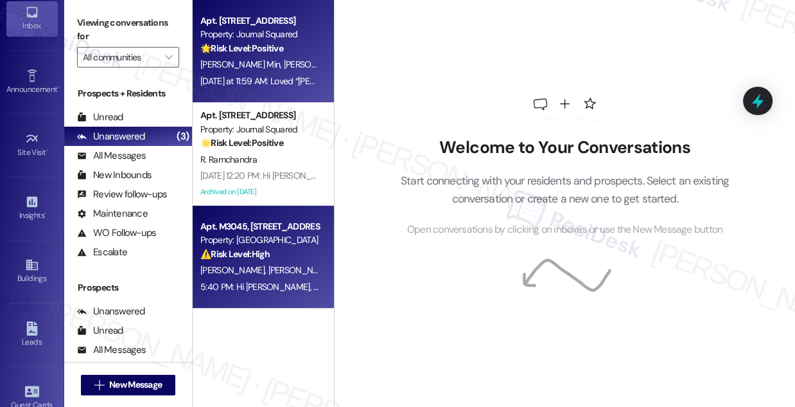
click at [258, 80] on div "[DATE] at 11:59 AM: Loved “[PERSON_NAME] (Journal Squared): You're very welcome…" at bounding box center [431, 81] width 462 height 12
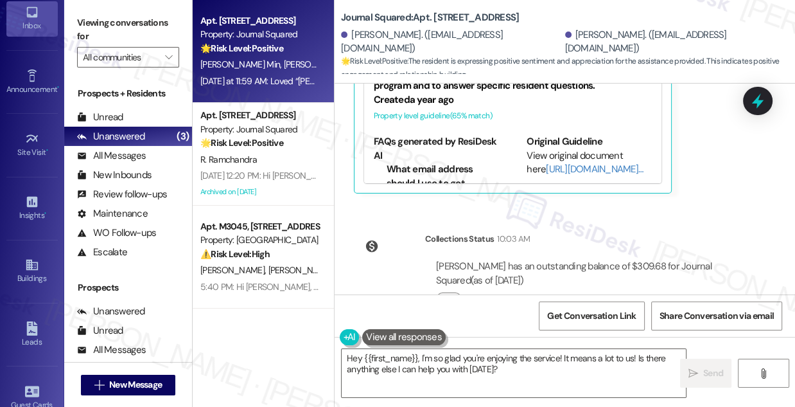
scroll to position [3847, 0]
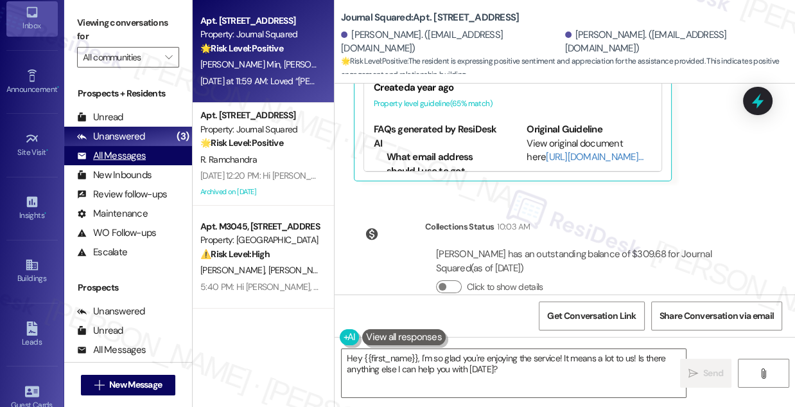
click at [122, 152] on div "All Messages" at bounding box center [111, 155] width 69 height 13
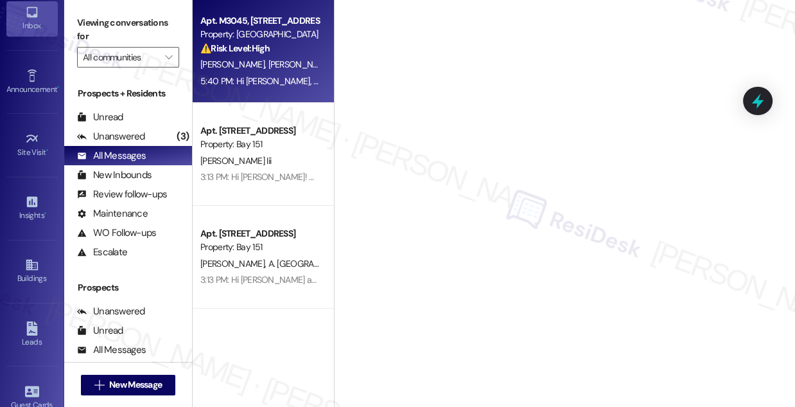
click at [293, 60] on div "[PERSON_NAME] [PERSON_NAME]" at bounding box center [259, 65] width 121 height 16
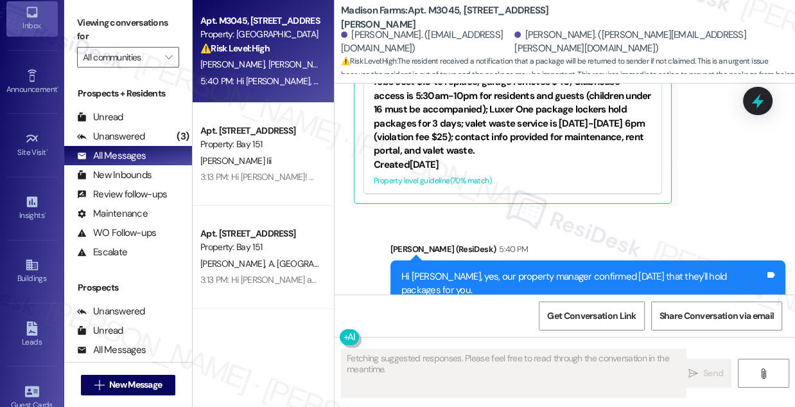
scroll to position [2969, 0]
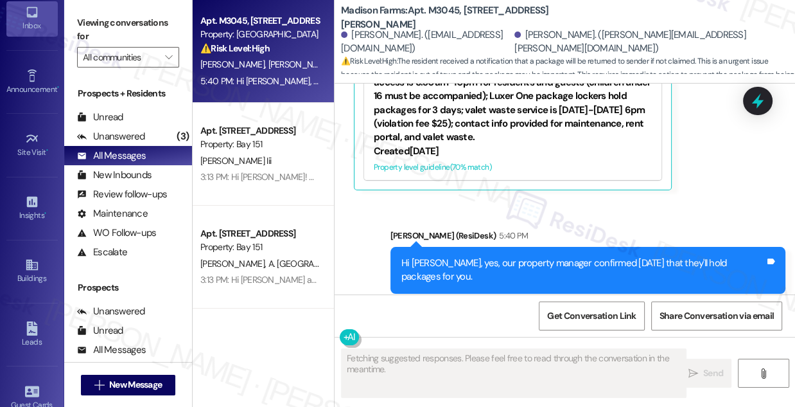
click at [555, 256] on div "Hi [PERSON_NAME], yes, our property manager confirmed [DATE] that they'll hold …" at bounding box center [584, 270] width 364 height 28
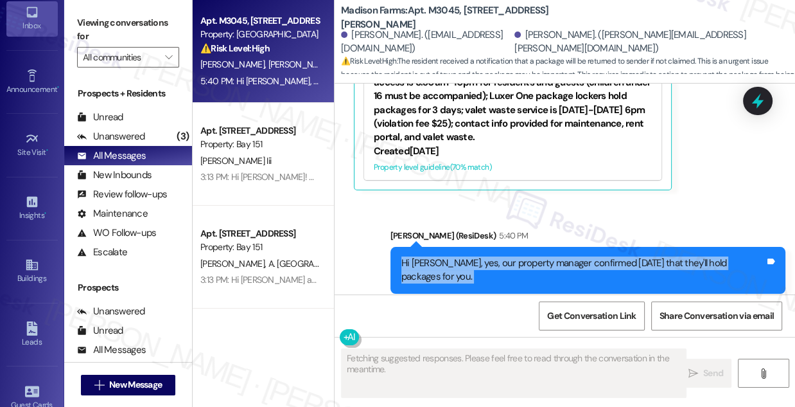
click at [555, 256] on div "Hi [PERSON_NAME], yes, our property manager confirmed [DATE] that they'll hold …" at bounding box center [584, 270] width 364 height 28
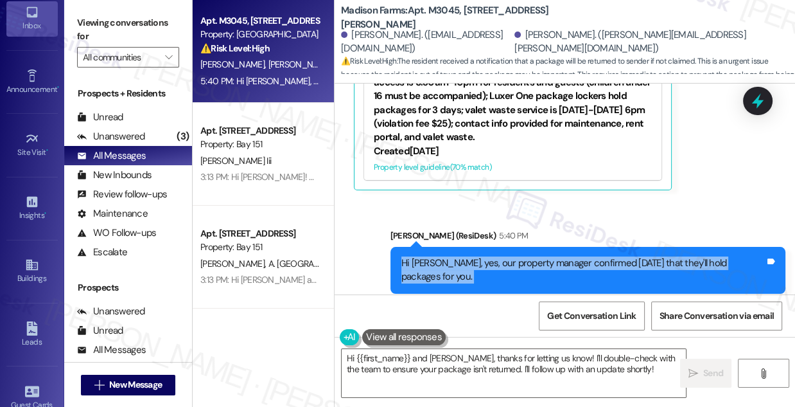
click at [642, 256] on div "Hi [PERSON_NAME], yes, our property manager confirmed [DATE] that they'll hold …" at bounding box center [584, 270] width 364 height 28
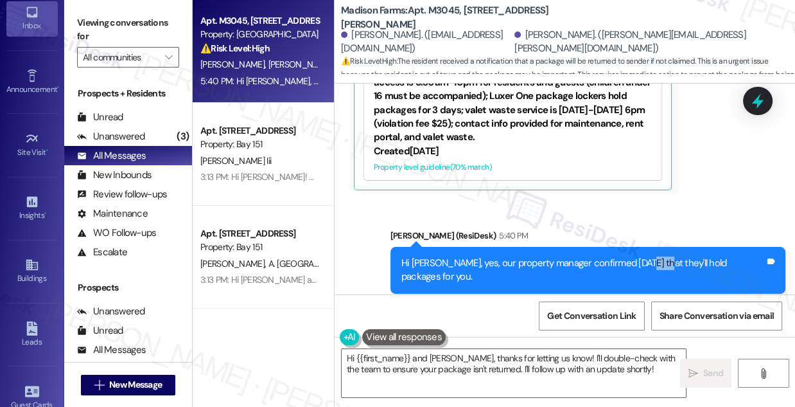
click at [642, 256] on div "Hi [PERSON_NAME], yes, our property manager confirmed [DATE] that they'll hold …" at bounding box center [584, 270] width 364 height 28
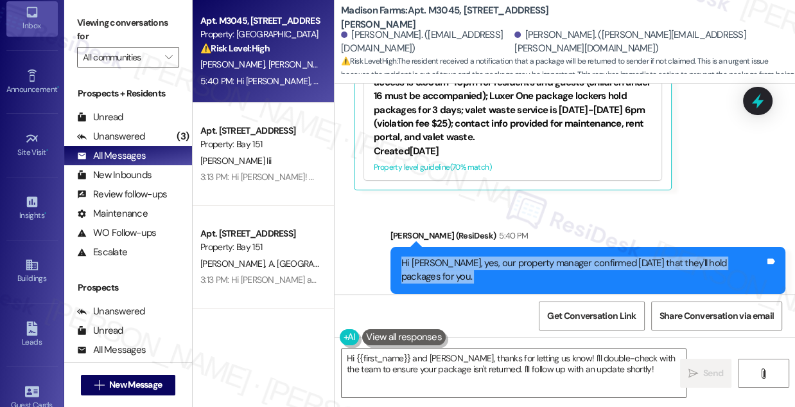
click at [642, 256] on div "Hi [PERSON_NAME], yes, our property manager confirmed [DATE] that they'll hold …" at bounding box center [584, 270] width 364 height 28
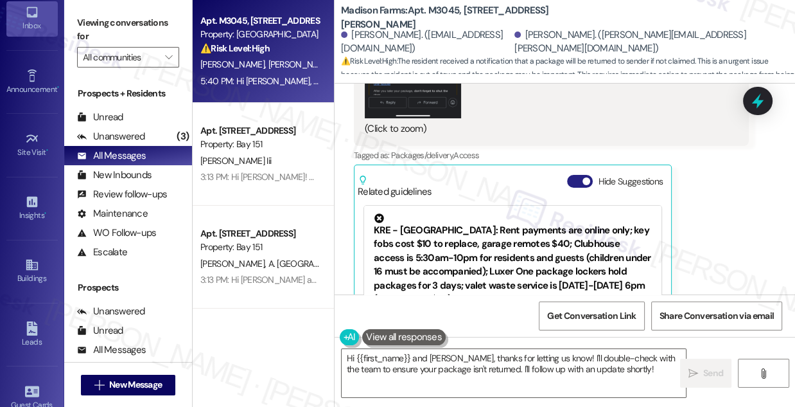
click at [582, 175] on button "Hide Suggestions" at bounding box center [580, 181] width 26 height 13
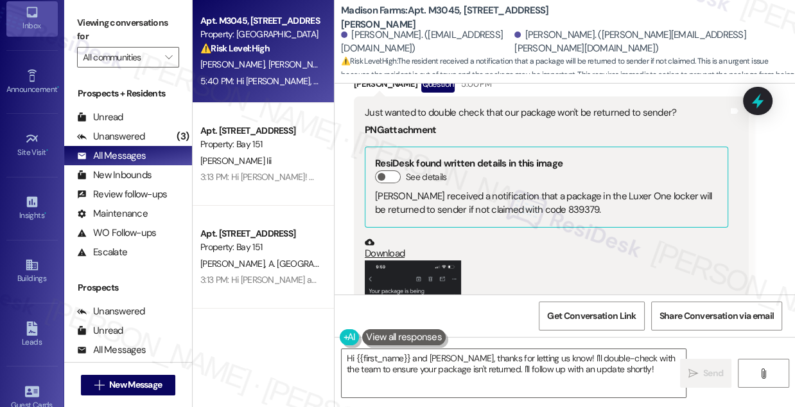
scroll to position [2327, 0]
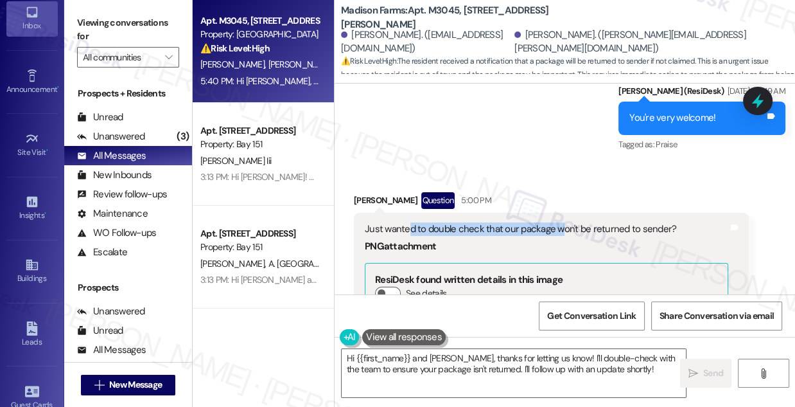
drag, startPoint x: 447, startPoint y: 205, endPoint x: 617, endPoint y: 206, distance: 169.6
click at [614, 222] on div "Just wanted to double check that our package won't be returned to sender?" at bounding box center [547, 228] width 364 height 13
click at [617, 222] on div "Just wanted to double check that our package won't be returned to sender?" at bounding box center [547, 228] width 364 height 13
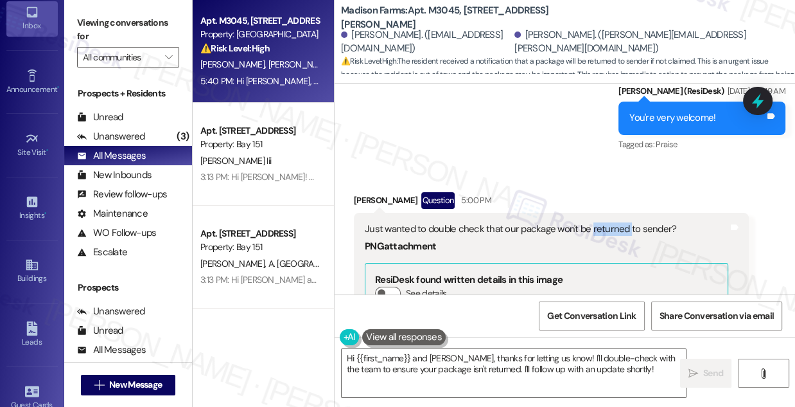
click at [617, 222] on div "Just wanted to double check that our package won't be returned to sender?" at bounding box center [547, 228] width 364 height 13
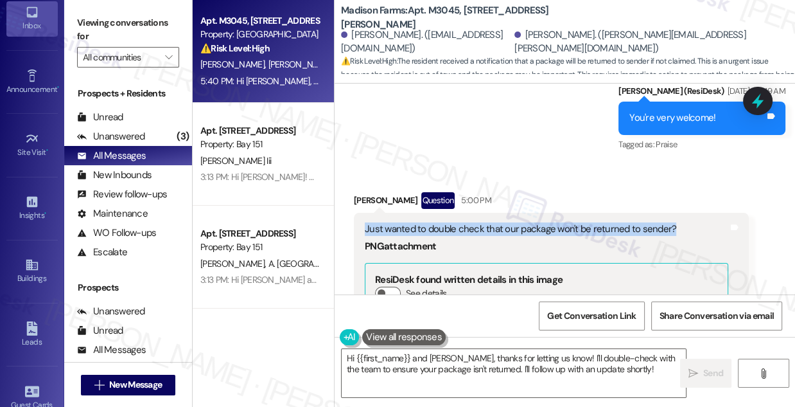
click at [617, 222] on div "Just wanted to double check that our package won't be returned to sender?" at bounding box center [547, 228] width 364 height 13
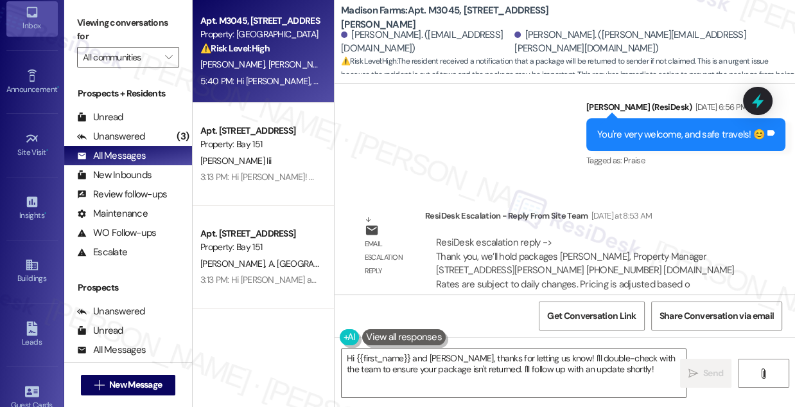
scroll to position [1800, 0]
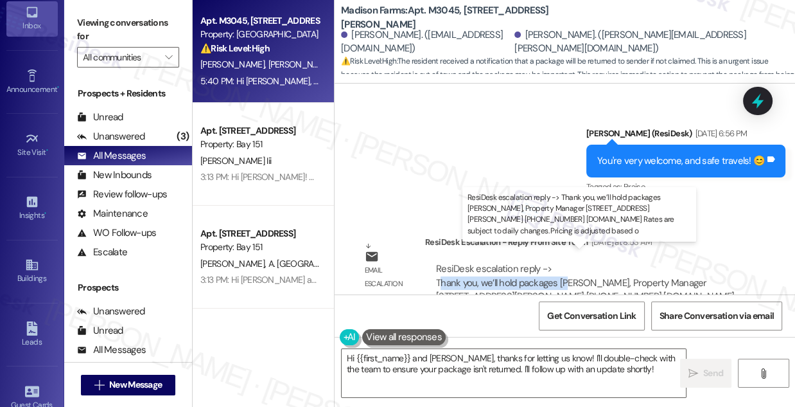
drag, startPoint x: 440, startPoint y: 272, endPoint x: 571, endPoint y: 270, distance: 130.5
click at [571, 270] on div "ResiDesk escalation reply -> Thank you, we’ll hold packages [PERSON_NAME], Prop…" at bounding box center [585, 289] width 299 height 54
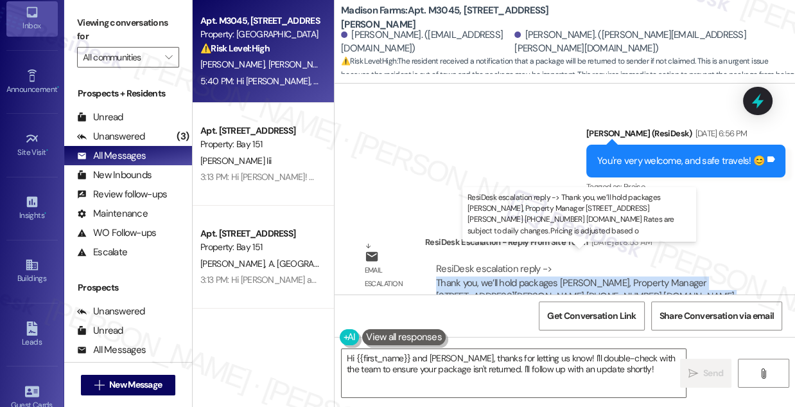
click at [571, 270] on div "ResiDesk escalation reply -> Thank you, we’ll hold packages [PERSON_NAME], Prop…" at bounding box center [585, 289] width 299 height 54
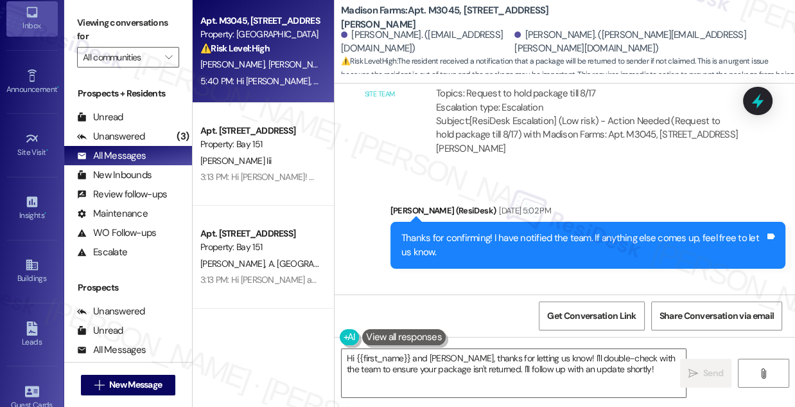
scroll to position [1509, 0]
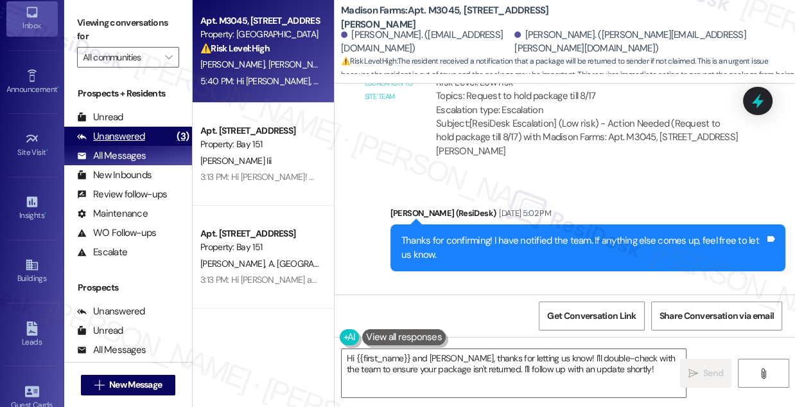
click at [154, 138] on div "Unanswered (3)" at bounding box center [128, 136] width 128 height 19
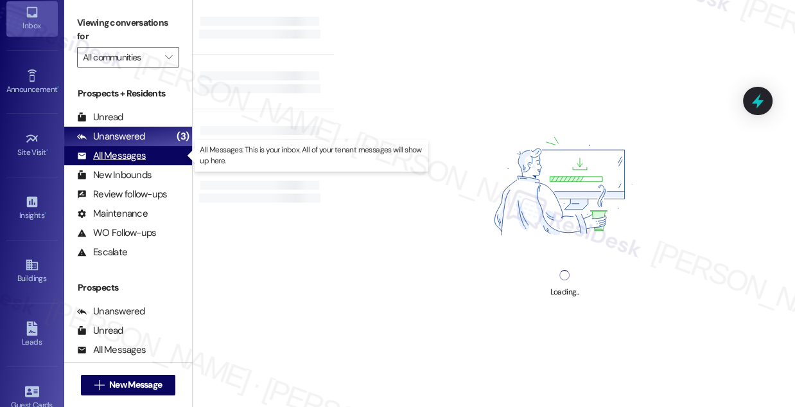
click at [144, 154] on div "All Messages" at bounding box center [111, 155] width 69 height 13
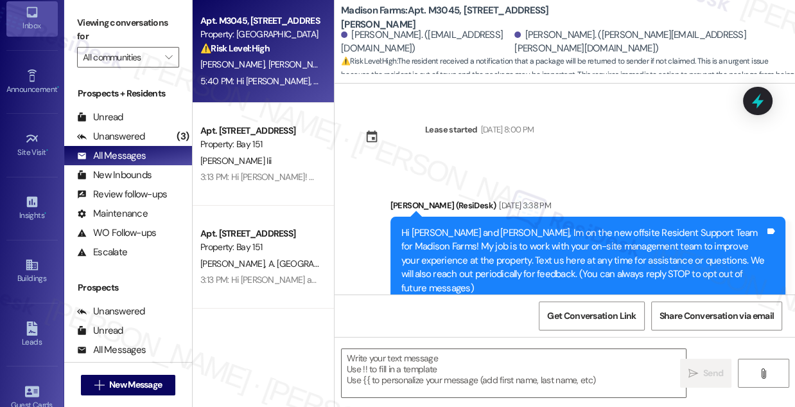
click at [270, 71] on div "[PERSON_NAME] [PERSON_NAME]" at bounding box center [259, 65] width 121 height 16
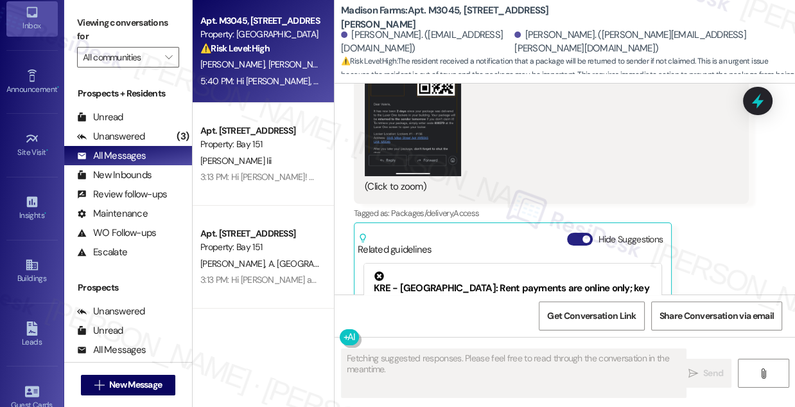
click at [584, 233] on button "Hide Suggestions" at bounding box center [580, 239] width 26 height 13
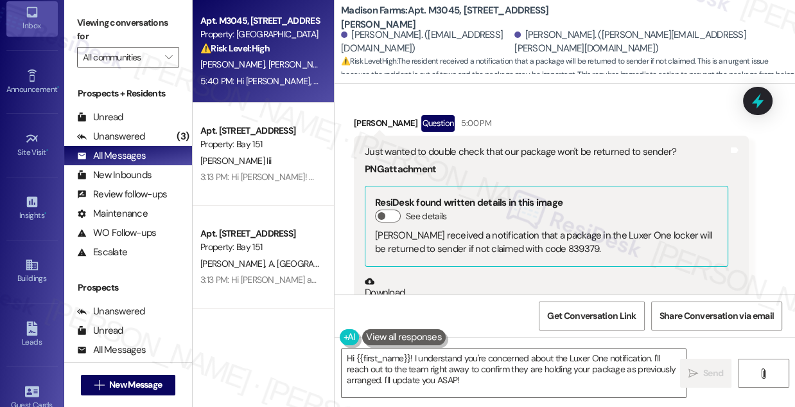
scroll to position [2327, 0]
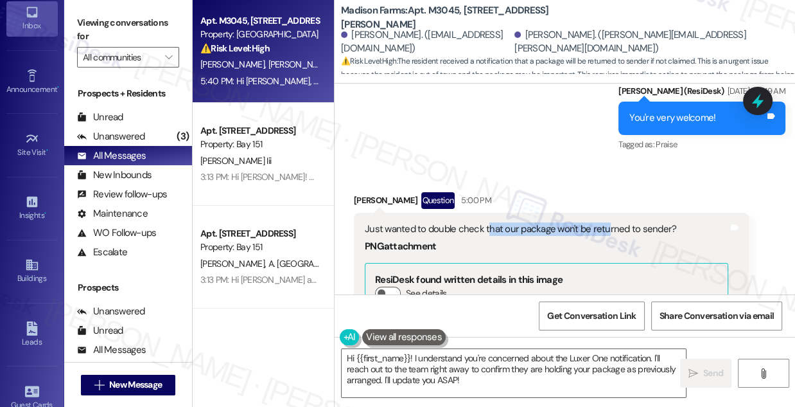
drag, startPoint x: 486, startPoint y: 202, endPoint x: 612, endPoint y: 200, distance: 125.9
click at [609, 222] on div "Just wanted to double check that our package won't be returned to sender?" at bounding box center [547, 228] width 364 height 13
click at [612, 222] on div "Just wanted to double check that our package won't be returned to sender?" at bounding box center [547, 228] width 364 height 13
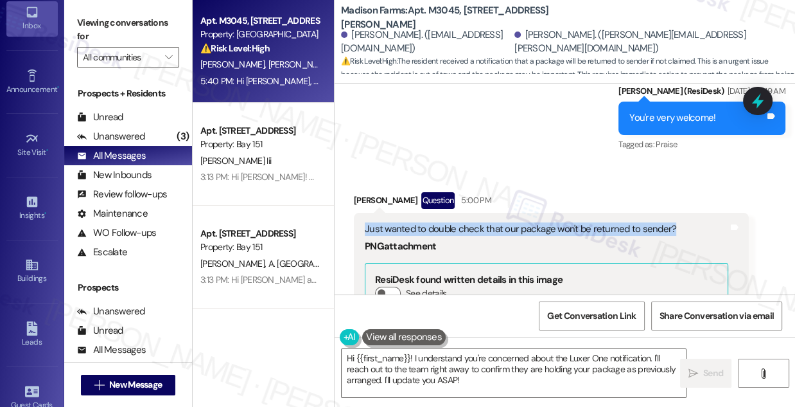
click at [612, 222] on div "Just wanted to double check that our package won't be returned to sender?" at bounding box center [547, 228] width 364 height 13
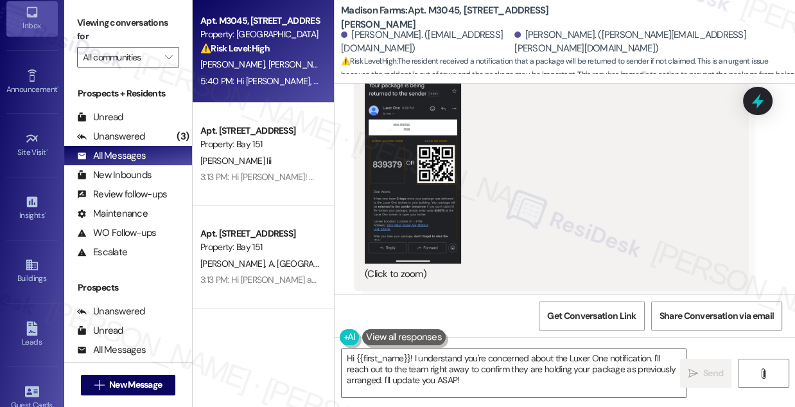
scroll to position [2677, 0]
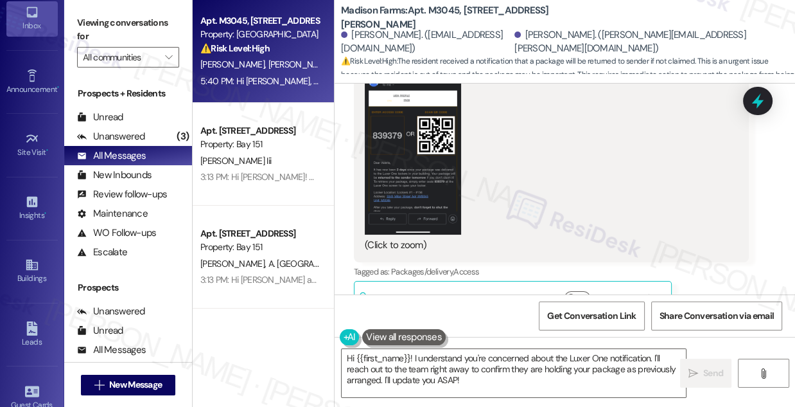
click at [389, 157] on button "Zoom image" at bounding box center [413, 130] width 96 height 209
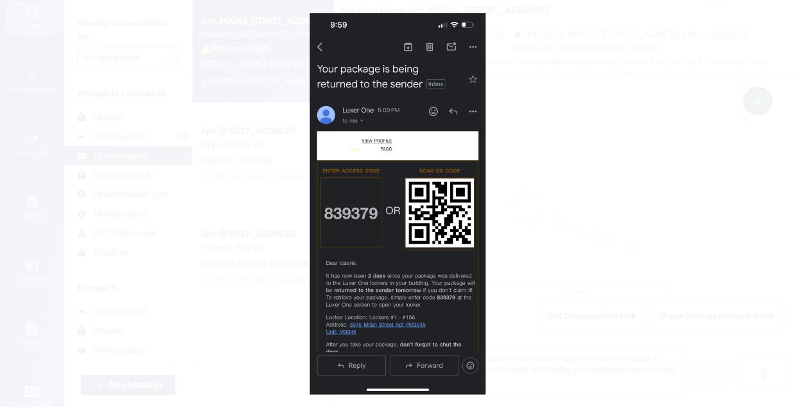
click at [579, 229] on button "Unzoom image" at bounding box center [397, 203] width 795 height 407
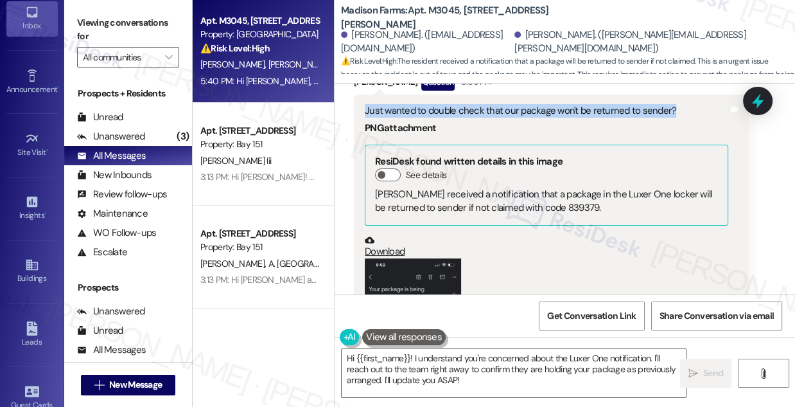
scroll to position [2443, 0]
click at [761, 102] on icon at bounding box center [758, 100] width 12 height 15
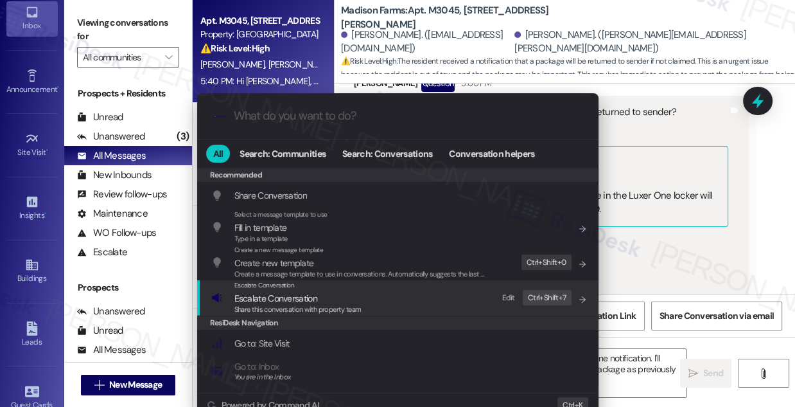
click at [346, 292] on span "Escalate Conversation" at bounding box center [298, 298] width 127 height 14
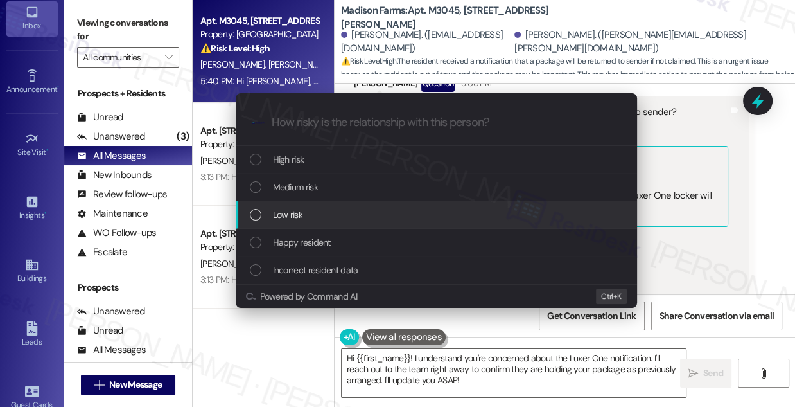
click at [298, 211] on span "Low risk" at bounding box center [288, 215] width 30 height 14
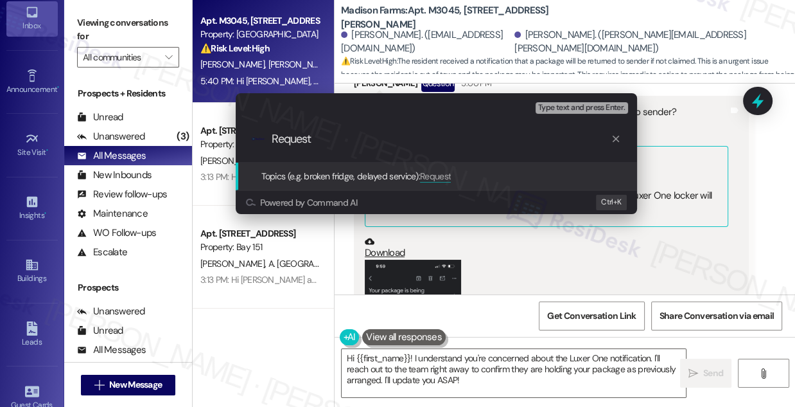
type input "Request"
click at [617, 136] on icon "progress bar" at bounding box center [616, 139] width 10 height 10
click at [756, 140] on div "Escalate Conversation Low risk Topics (e.g. broken fridge, delayed service) Any…" at bounding box center [397, 203] width 795 height 407
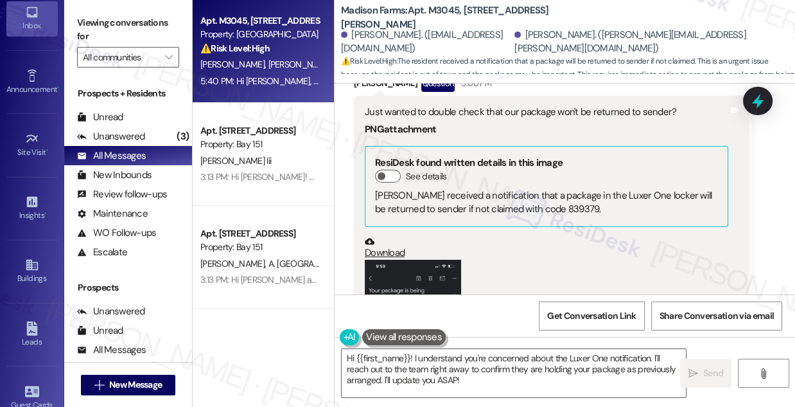
click at [393, 236] on link "Download" at bounding box center [547, 247] width 364 height 22
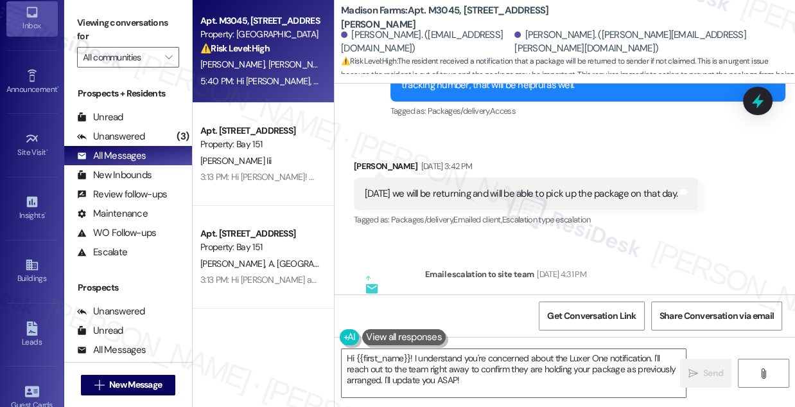
scroll to position [1334, 0]
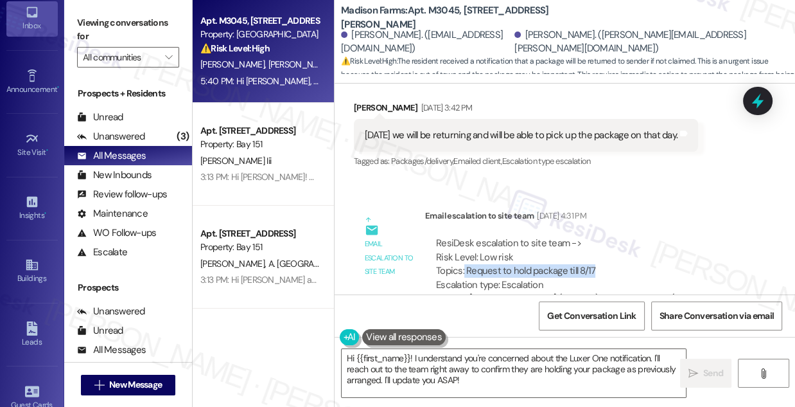
drag, startPoint x: 464, startPoint y: 254, endPoint x: 599, endPoint y: 253, distance: 135.6
click at [599, 253] on div "ResiDesk escalation to site team -> Risk Level: Low risk Topics: Request to hol…" at bounding box center [587, 263] width 302 height 55
copy div "Request to hold package till 8/17"
click at [168, 35] on label "Viewing conversations for" at bounding box center [128, 30] width 102 height 34
